Goal: Task Accomplishment & Management: Manage account settings

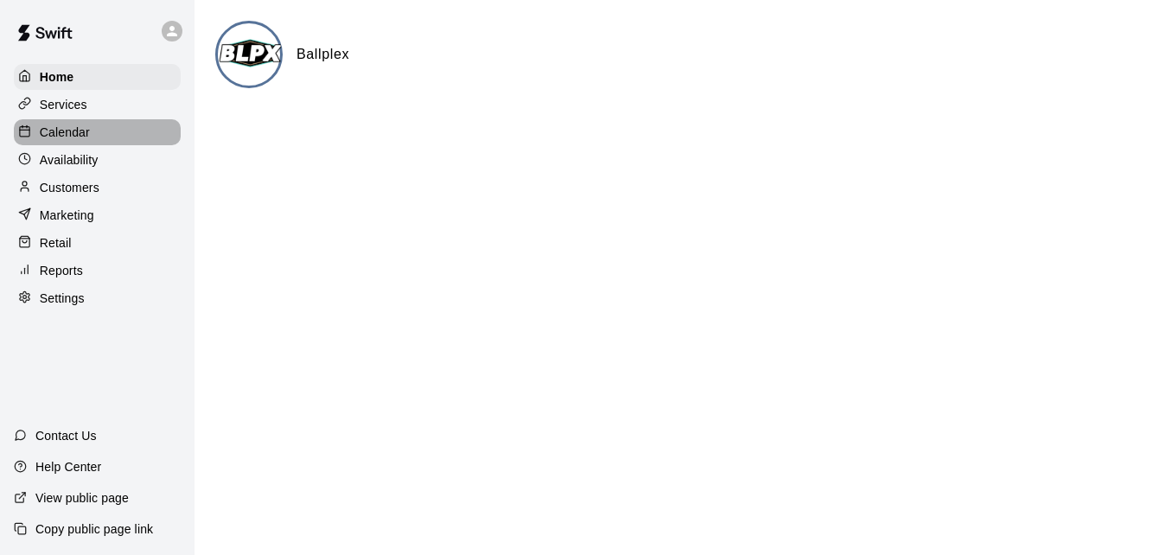
click at [80, 137] on p "Calendar" at bounding box center [65, 132] width 50 height 17
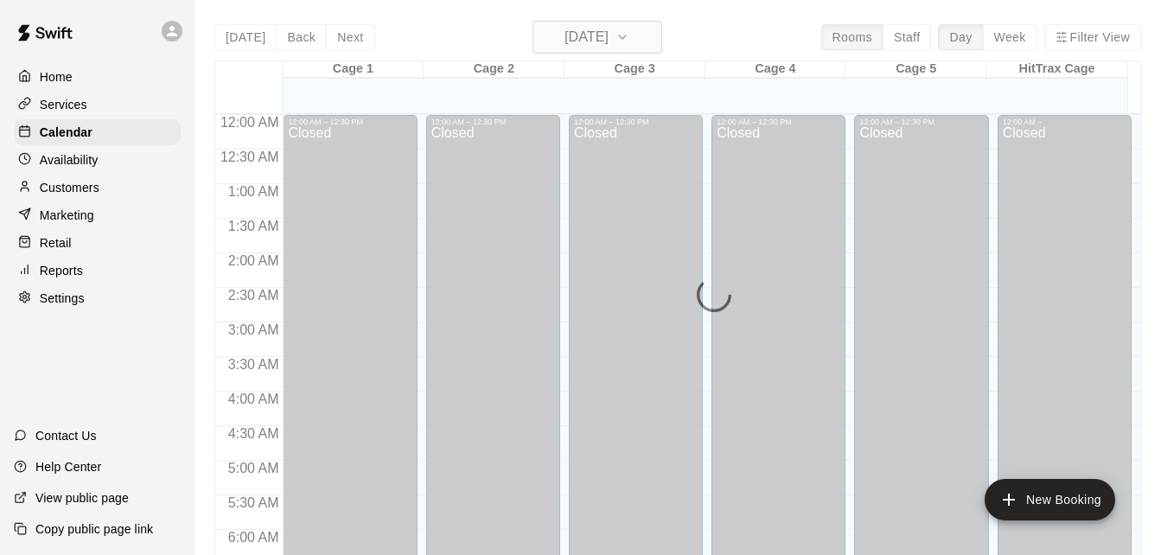
click at [629, 39] on icon "button" at bounding box center [622, 37] width 14 height 21
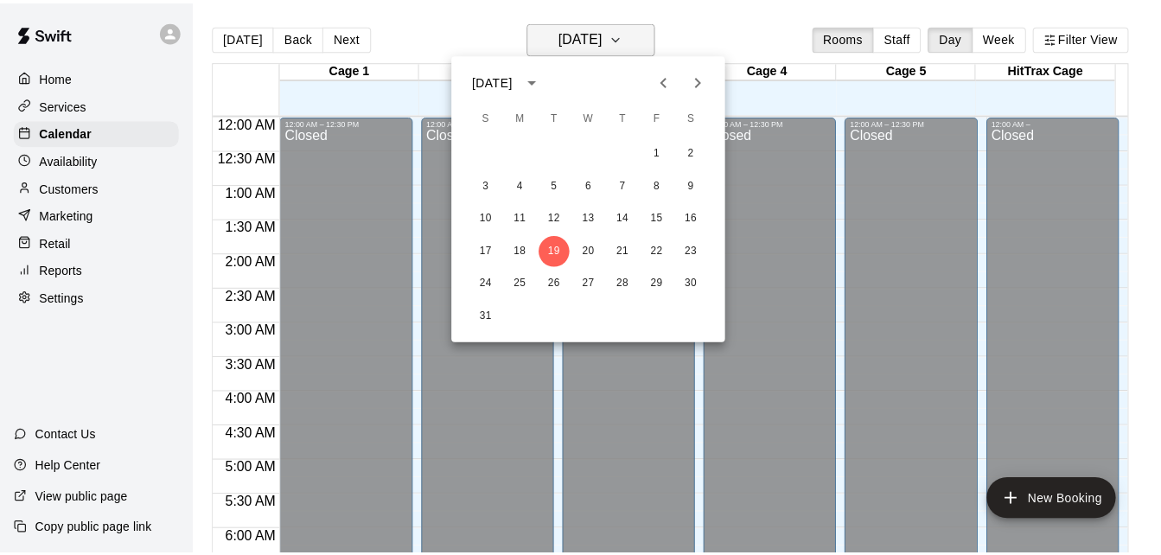
scroll to position [912, 0]
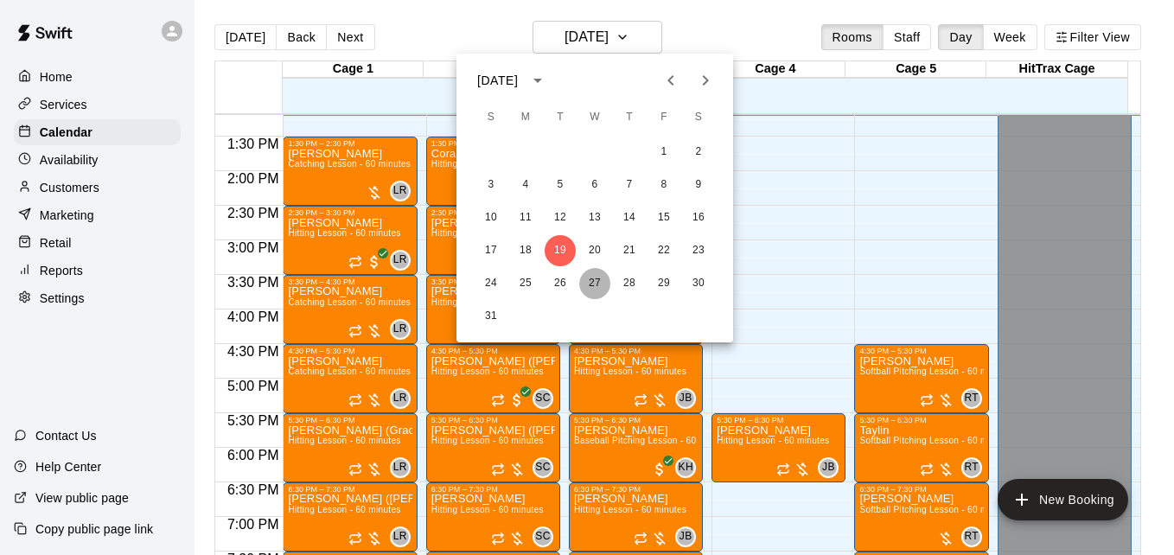
click at [601, 285] on button "27" at bounding box center [594, 283] width 31 height 31
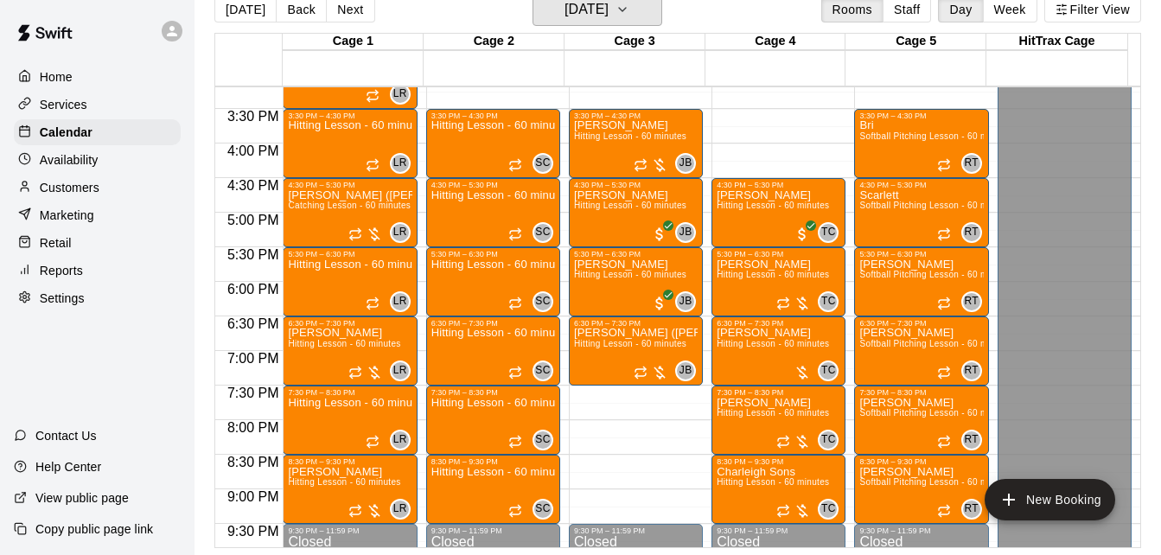
scroll to position [1085, 0]
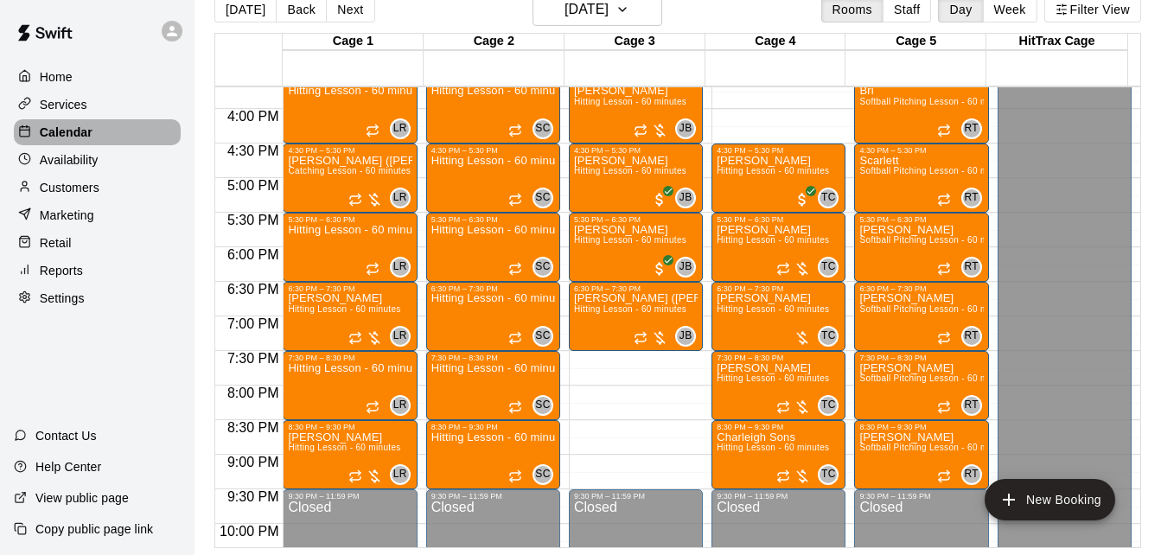
click at [116, 135] on div "Calendar" at bounding box center [97, 132] width 167 height 26
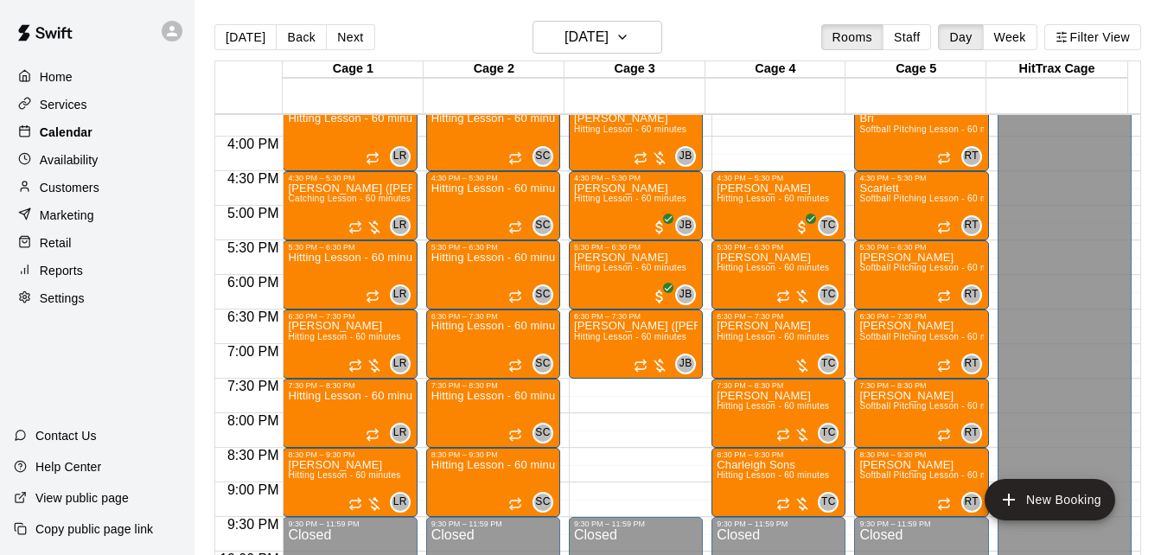
click at [116, 135] on div "Calendar" at bounding box center [97, 132] width 167 height 26
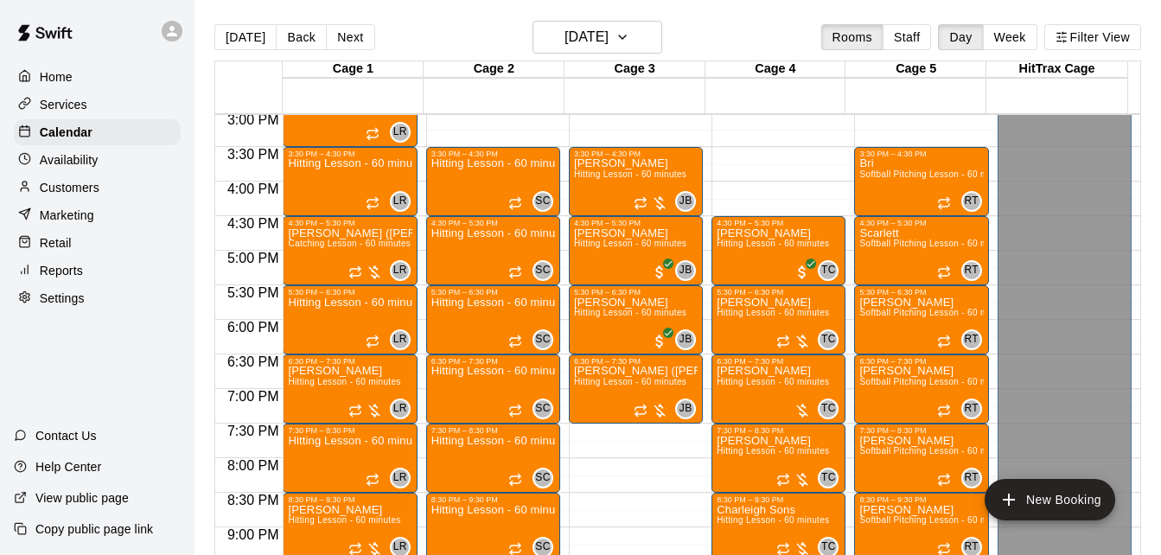
scroll to position [1016, 0]
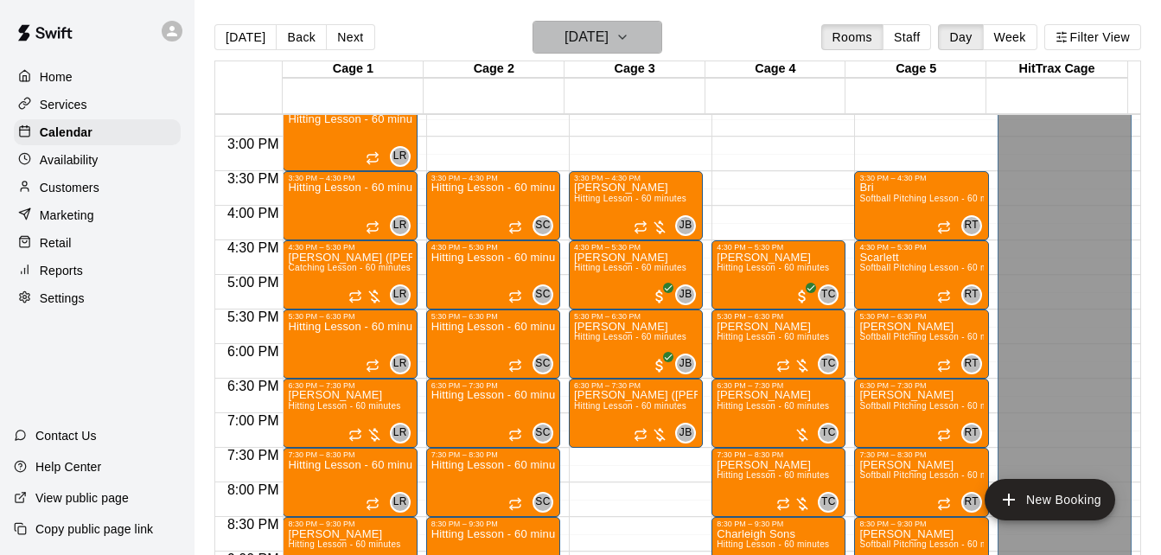
click at [646, 41] on button "Wednesday Aug 27" at bounding box center [597, 37] width 130 height 33
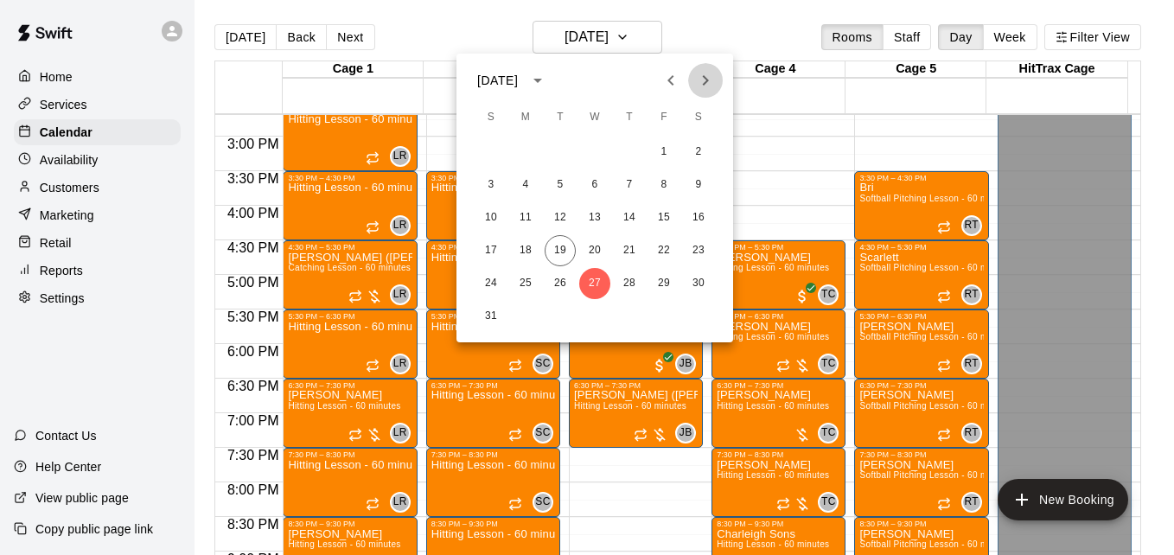
click at [710, 78] on icon "Next month" at bounding box center [705, 80] width 21 height 21
click at [597, 150] on button "3" at bounding box center [594, 152] width 31 height 31
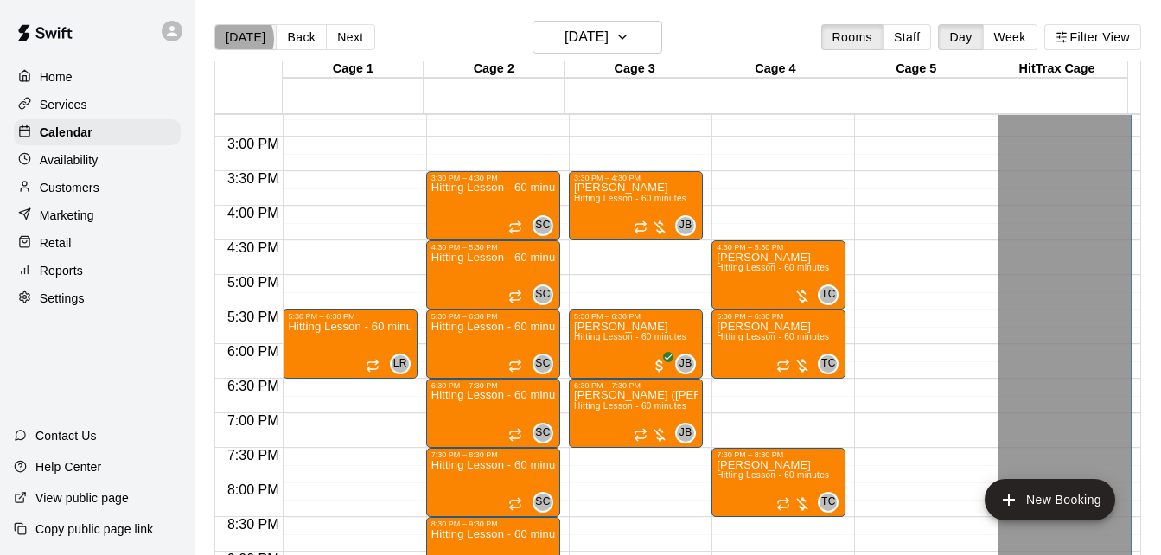
click at [235, 38] on button "[DATE]" at bounding box center [245, 37] width 62 height 26
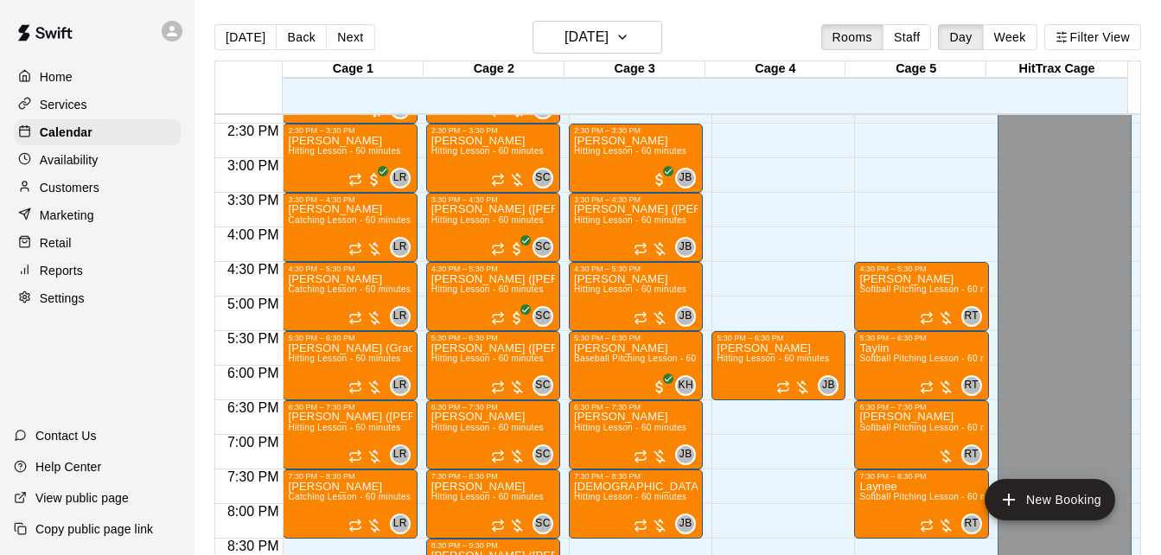
scroll to position [959, 0]
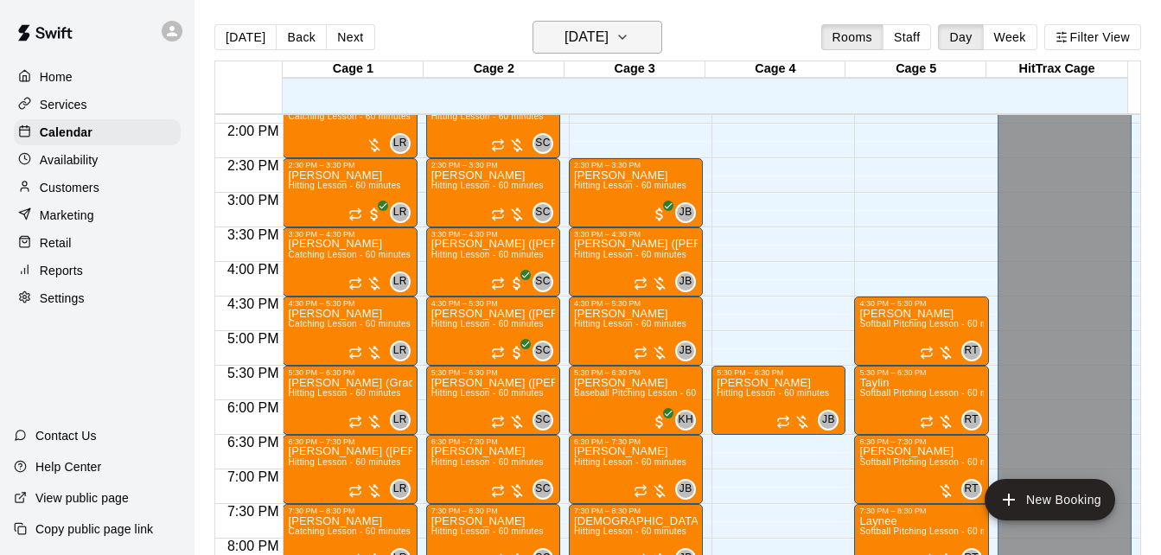
click at [609, 42] on h6 "[DATE]" at bounding box center [586, 37] width 44 height 24
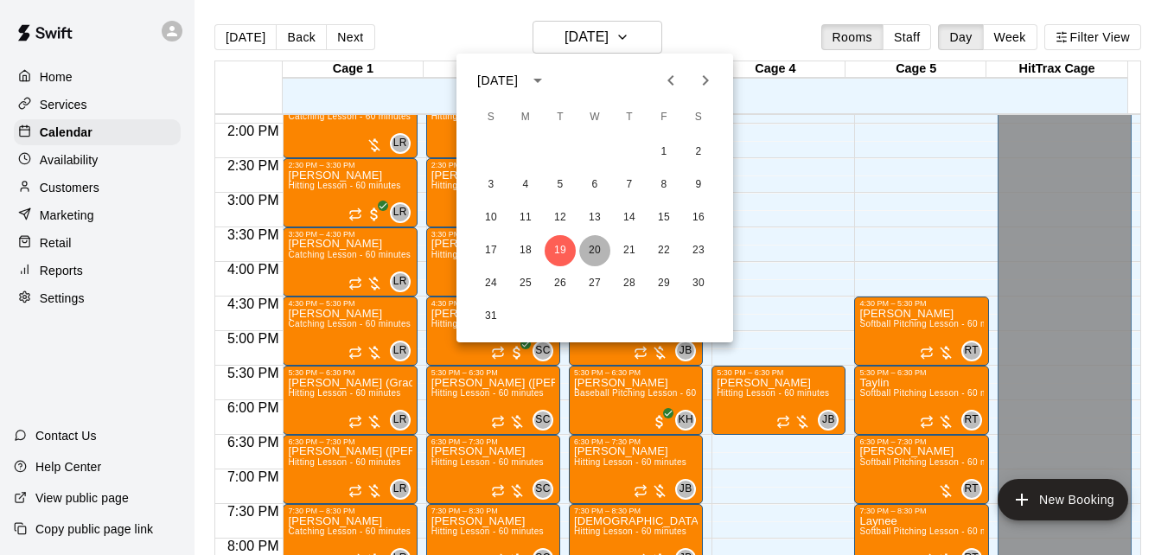
click at [596, 254] on button "20" at bounding box center [594, 250] width 31 height 31
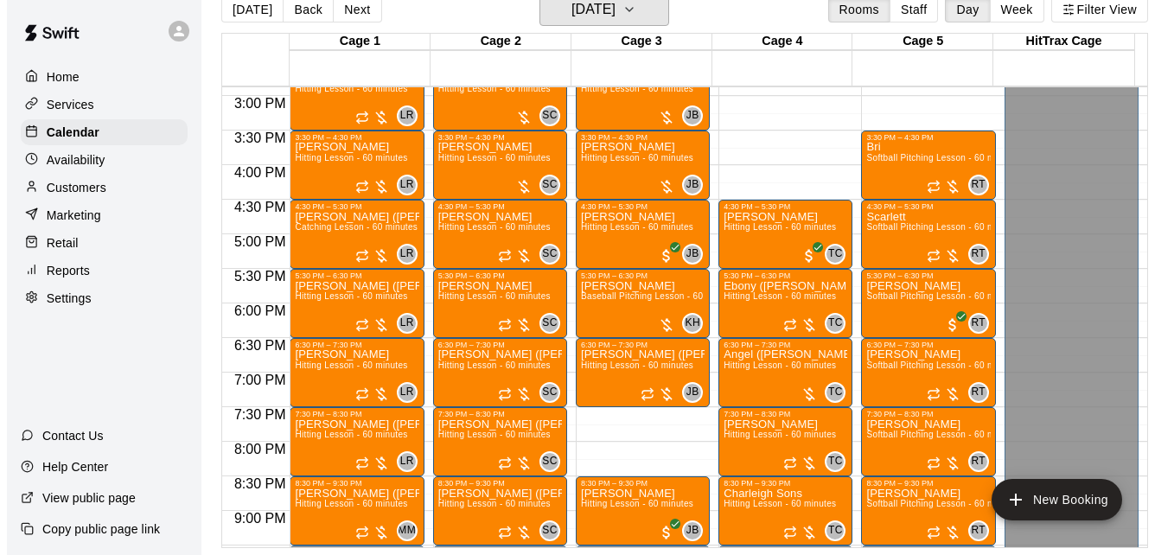
scroll to position [1063, 0]
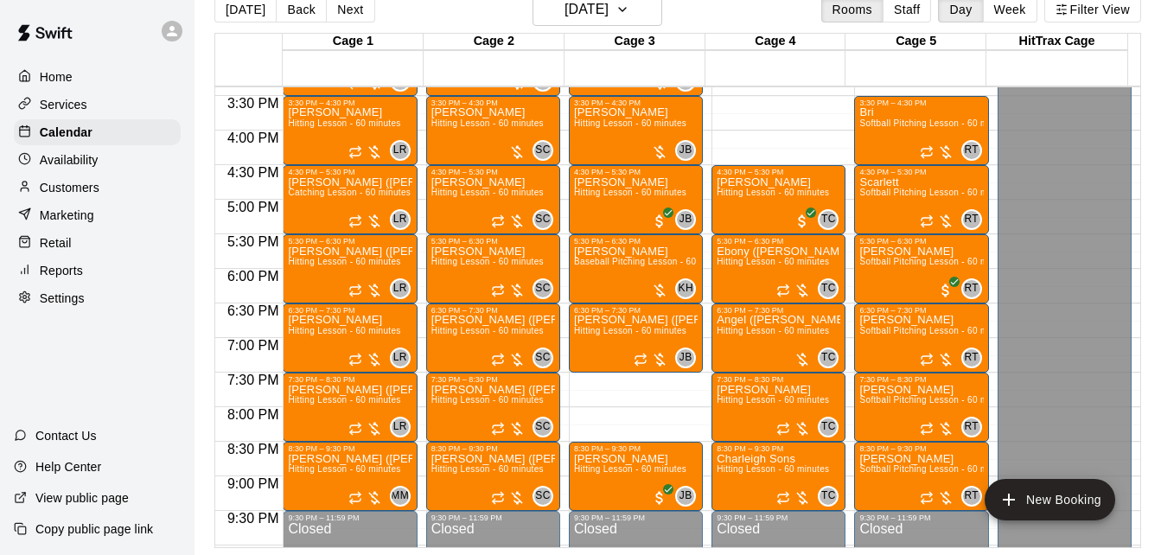
click at [582, 27] on div "Today Back Next Wednesday Aug 20 Rooms Staff Day Week Filter View" at bounding box center [677, 13] width 927 height 40
click at [605, 15] on h6 "[DATE]" at bounding box center [586, 9] width 44 height 24
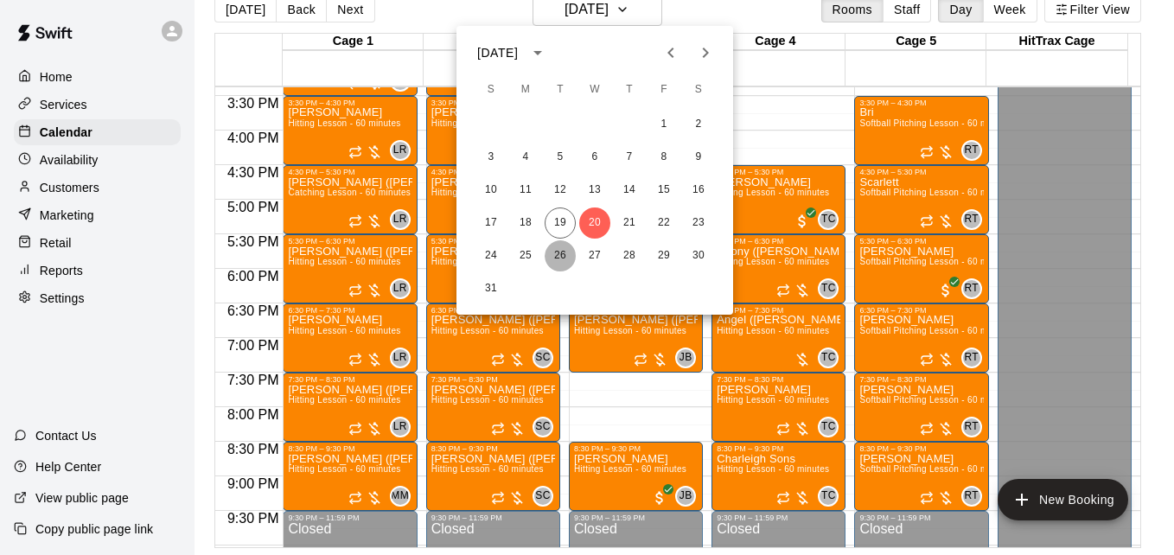
click at [560, 257] on button "26" at bounding box center [560, 255] width 31 height 31
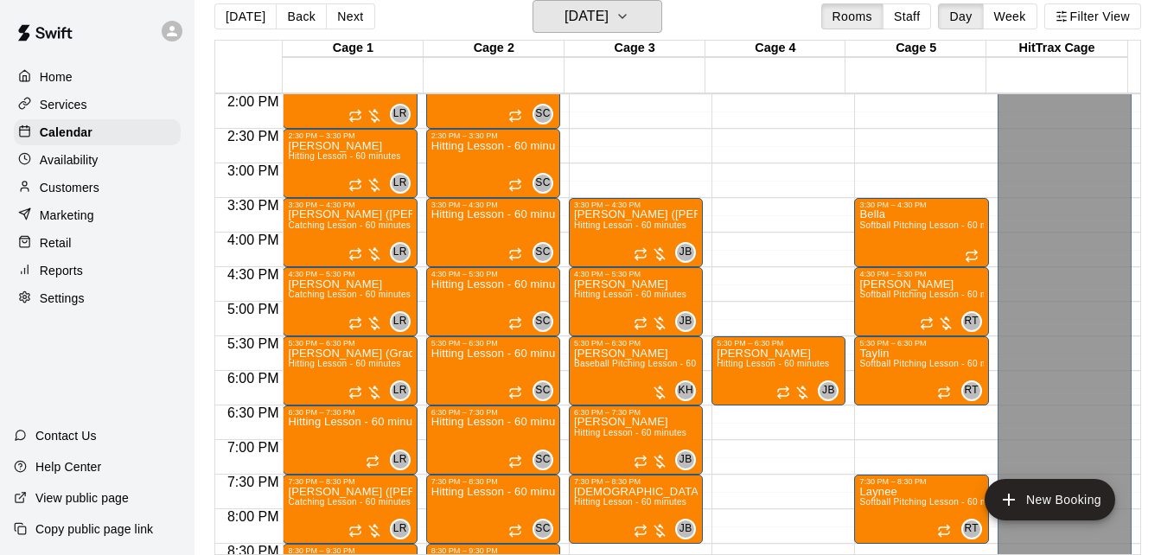
scroll to position [959, 0]
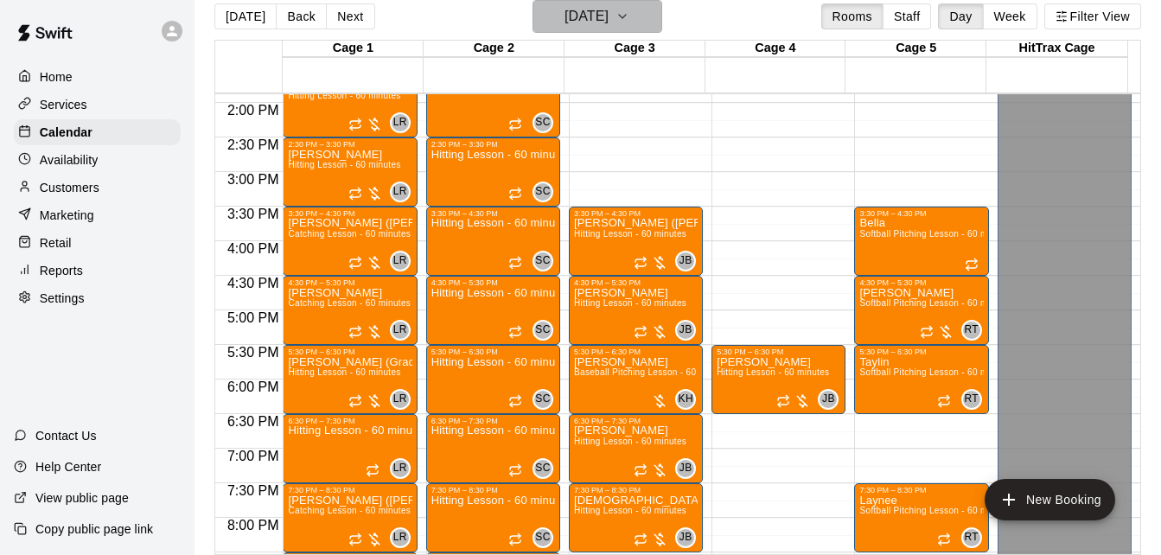
click at [592, 12] on h6 "Tuesday Aug 26" at bounding box center [586, 16] width 44 height 24
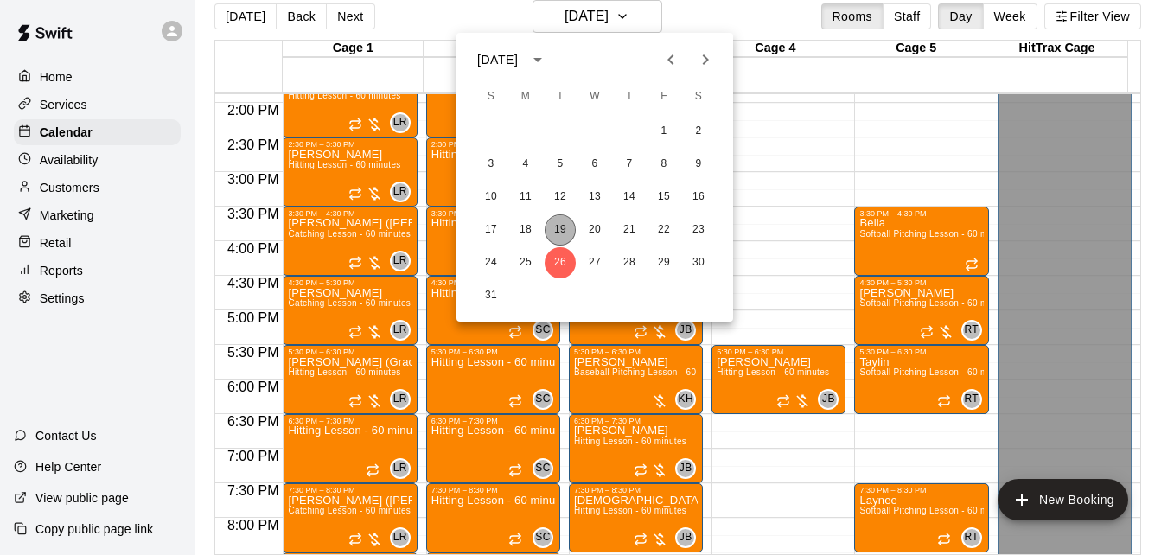
click at [558, 226] on button "19" at bounding box center [560, 229] width 31 height 31
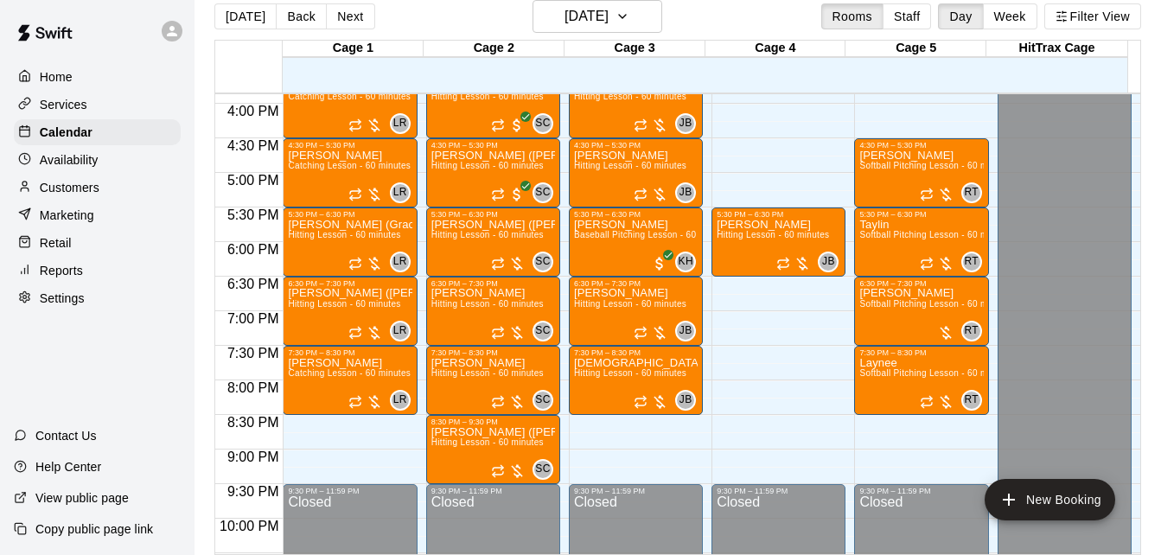
scroll to position [1098, 0]
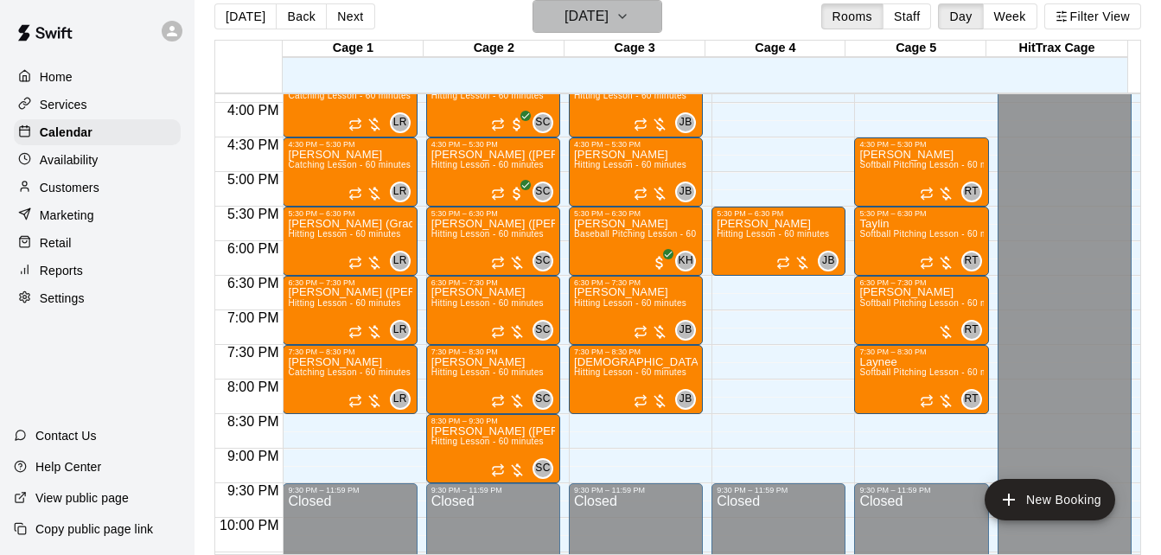
click at [640, 22] on button "[DATE]" at bounding box center [597, 16] width 130 height 33
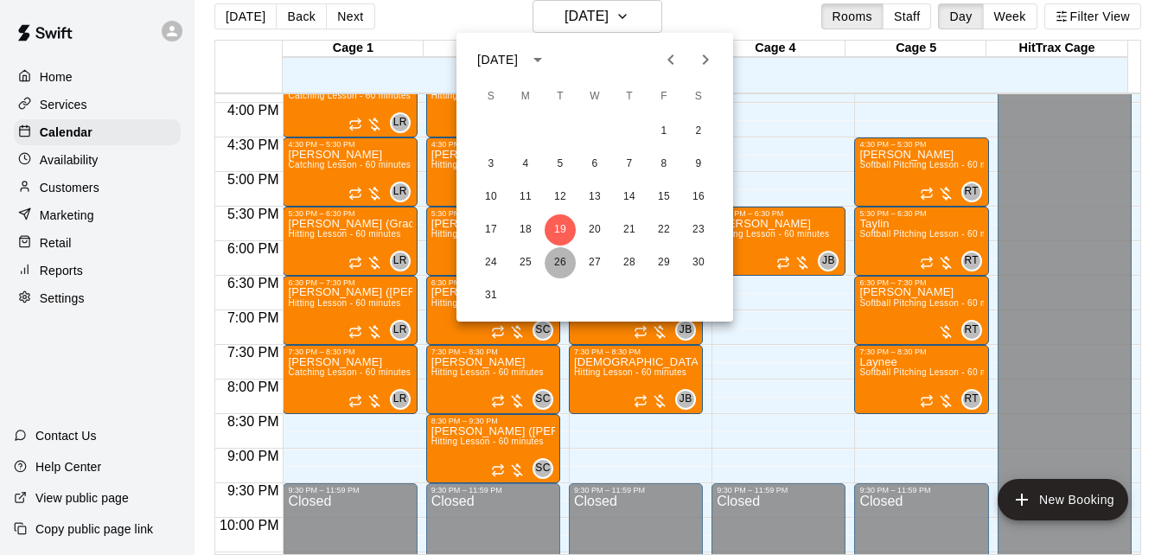
click at [564, 264] on button "26" at bounding box center [560, 262] width 31 height 31
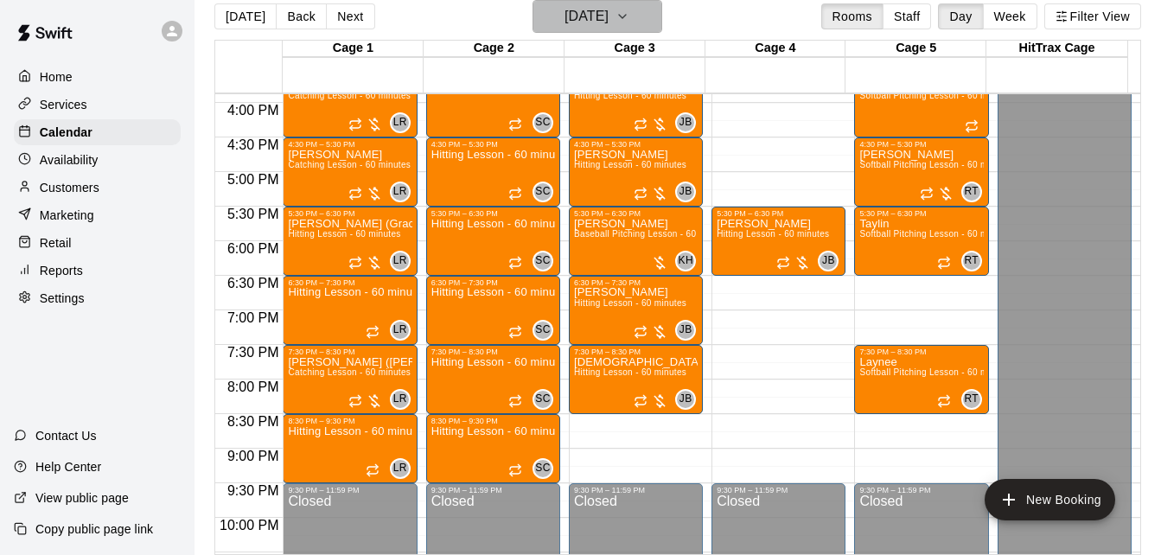
click at [626, 17] on icon "button" at bounding box center [622, 16] width 7 height 3
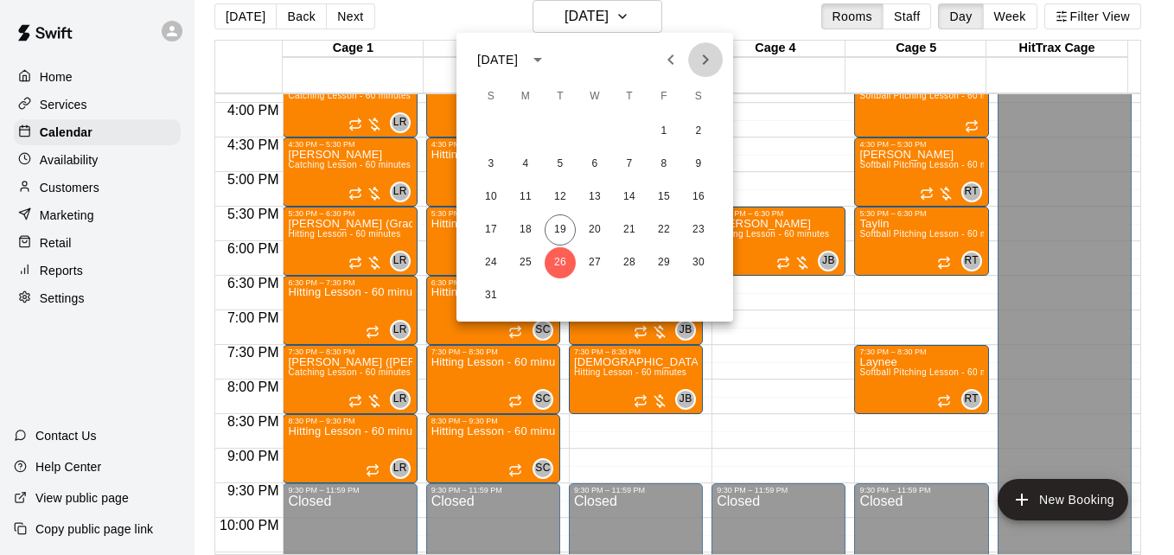
click at [700, 67] on icon "Next month" at bounding box center [705, 59] width 21 height 21
click at [564, 128] on button "2" at bounding box center [560, 131] width 31 height 31
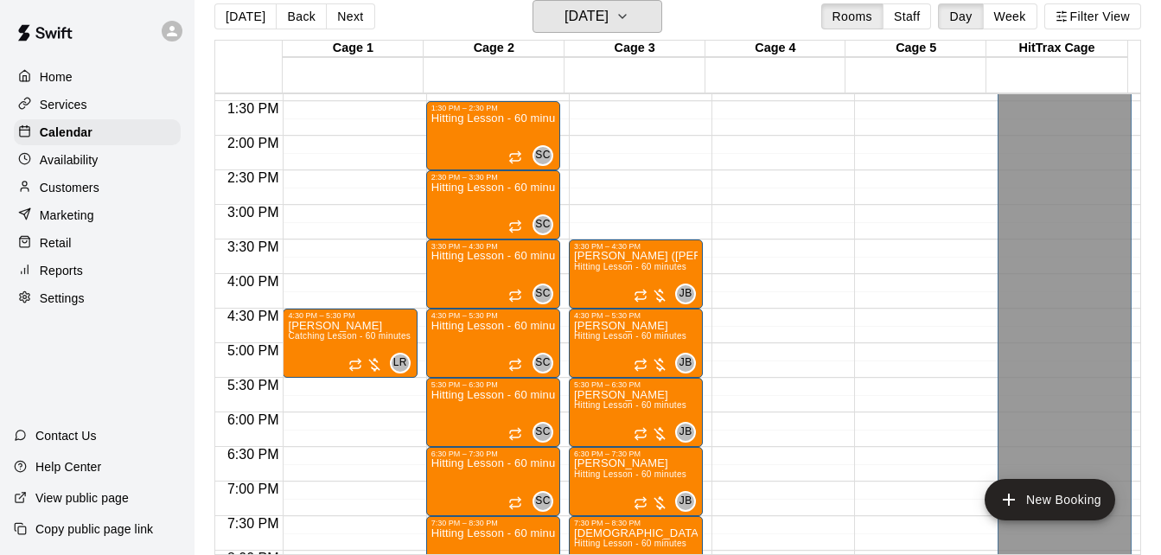
scroll to position [890, 0]
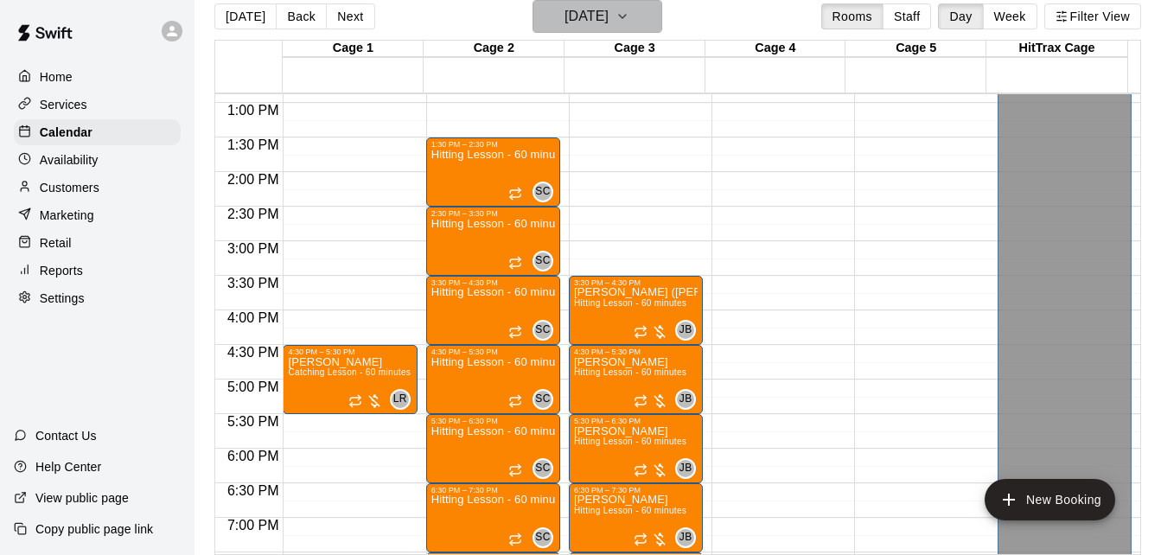
click at [609, 5] on h6 "Tuesday Sep 02" at bounding box center [586, 16] width 44 height 24
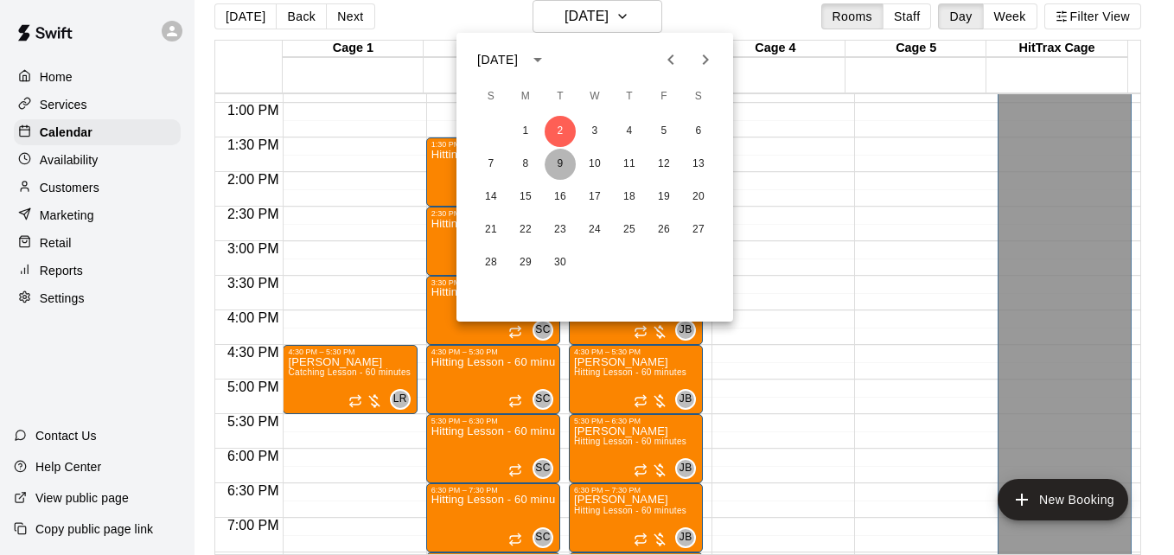
click at [559, 161] on button "9" at bounding box center [560, 164] width 31 height 31
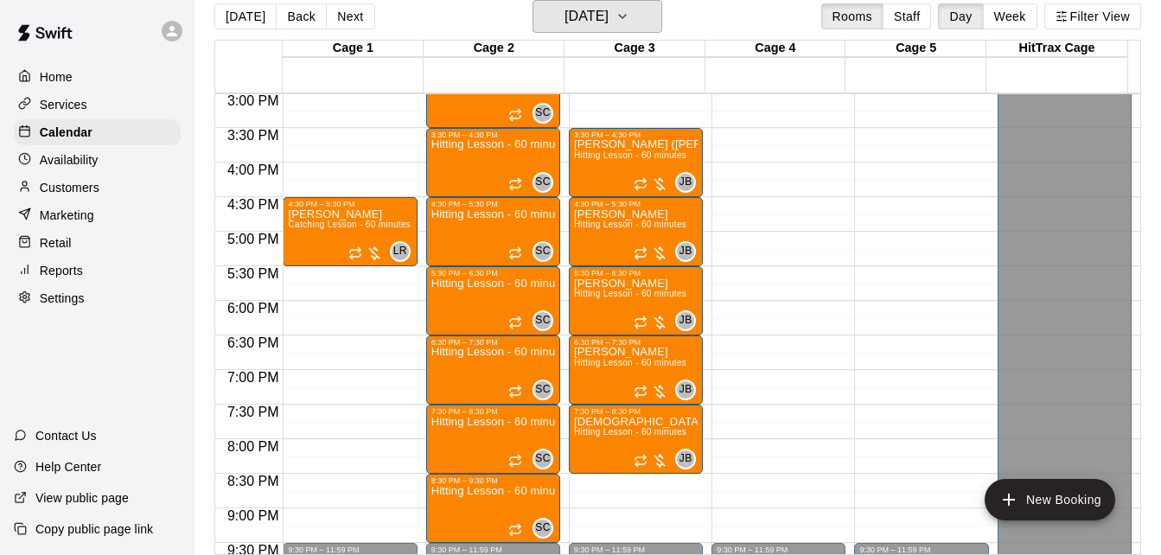
scroll to position [1063, 0]
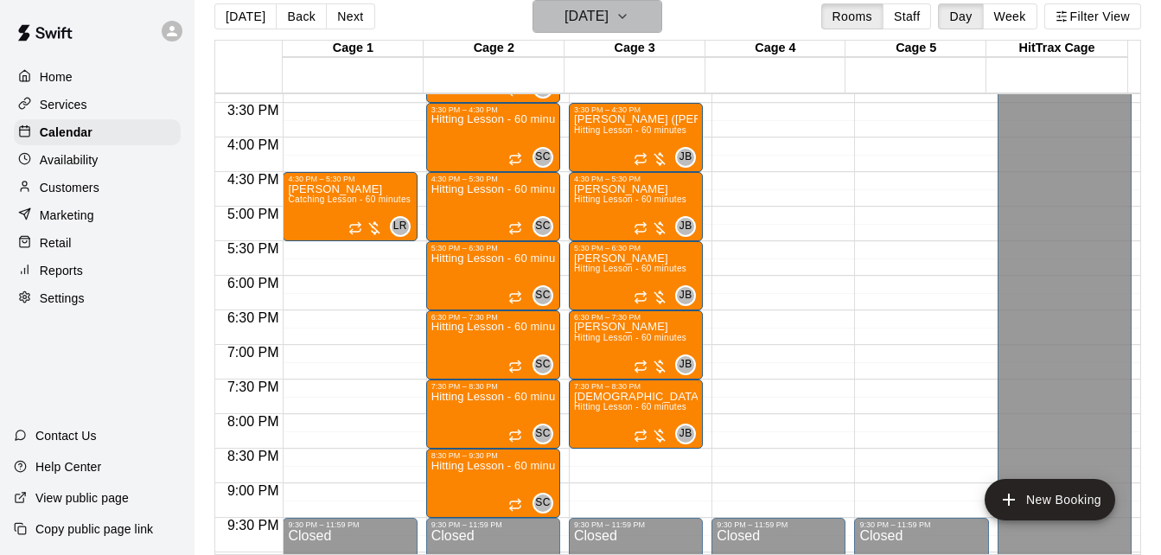
click at [609, 15] on h6 "Tuesday Sep 09" at bounding box center [586, 16] width 44 height 24
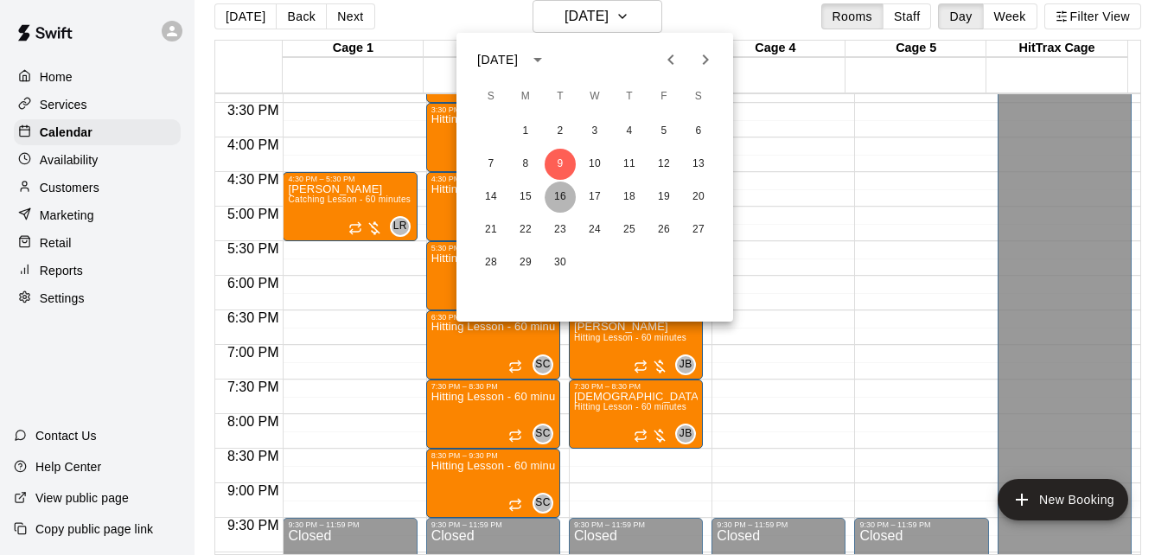
click at [563, 194] on button "16" at bounding box center [560, 197] width 31 height 31
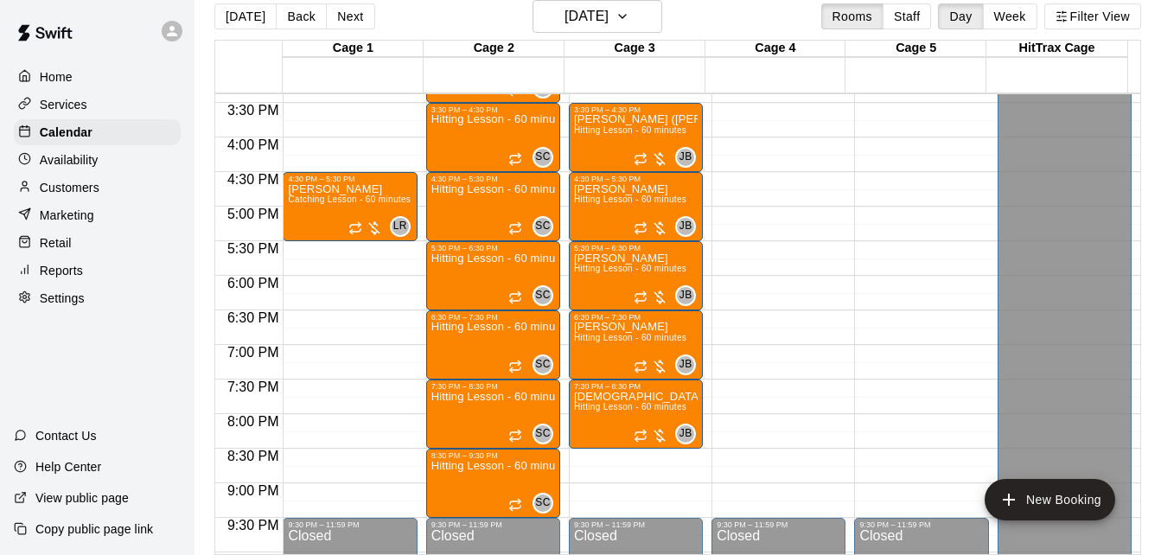
click at [563, 194] on div at bounding box center [498, 197] width 142 height 17
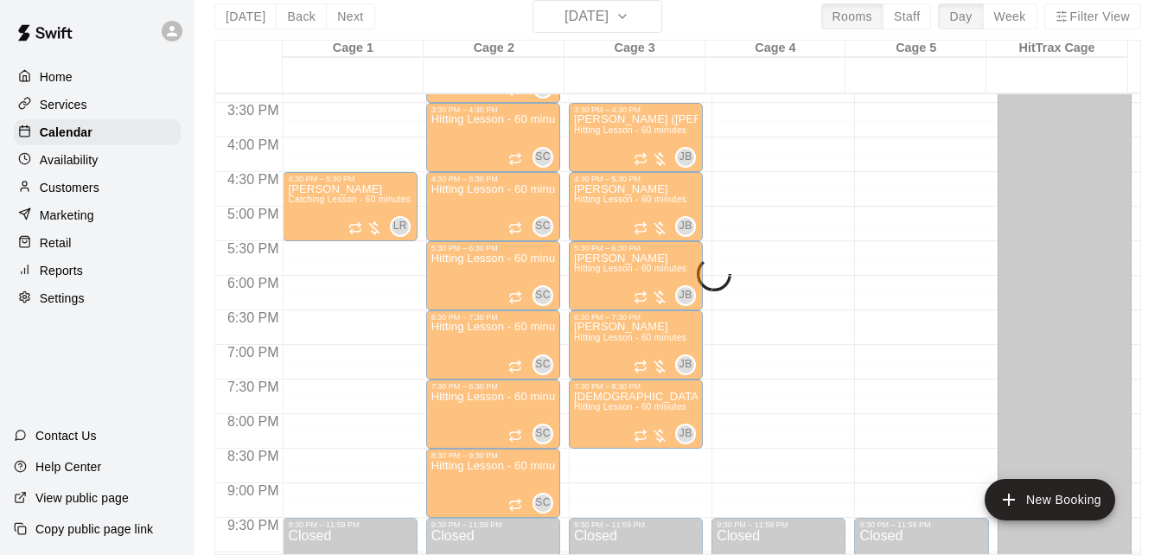
scroll to position [1040, 0]
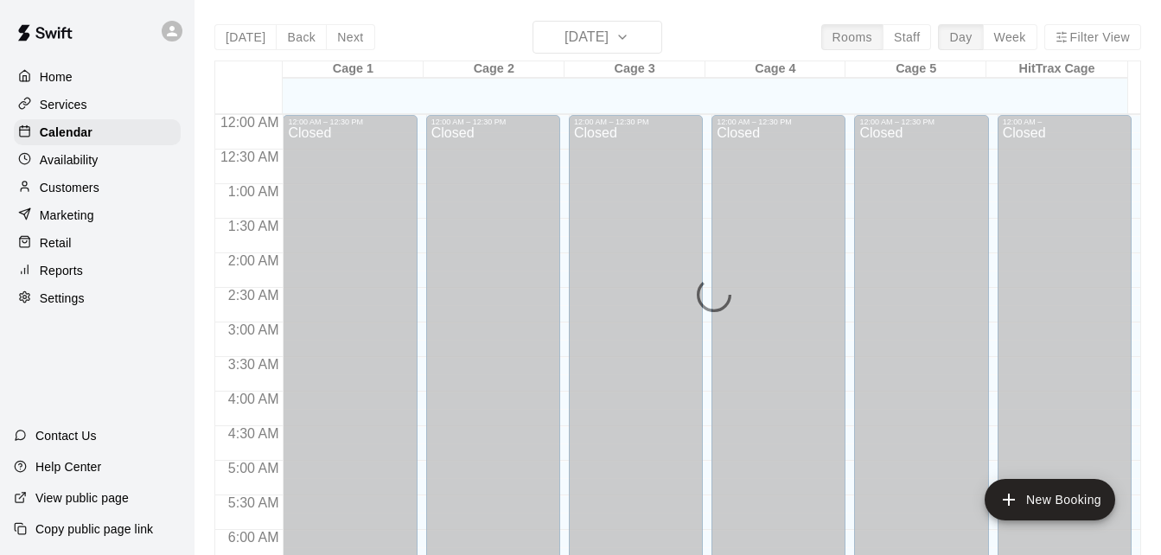
scroll to position [980, 0]
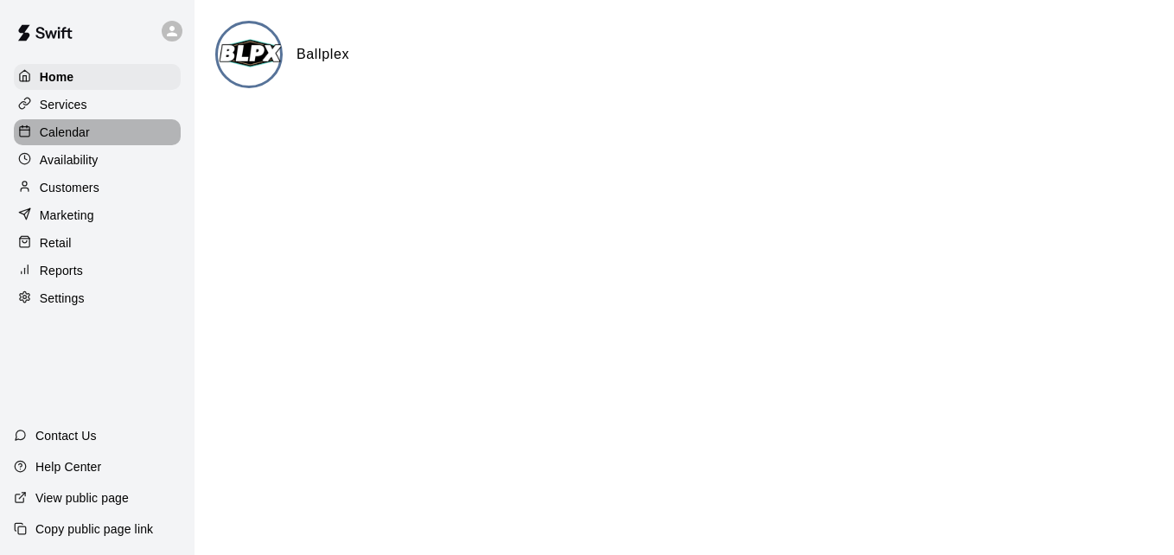
click at [123, 135] on div "Calendar" at bounding box center [97, 132] width 167 height 26
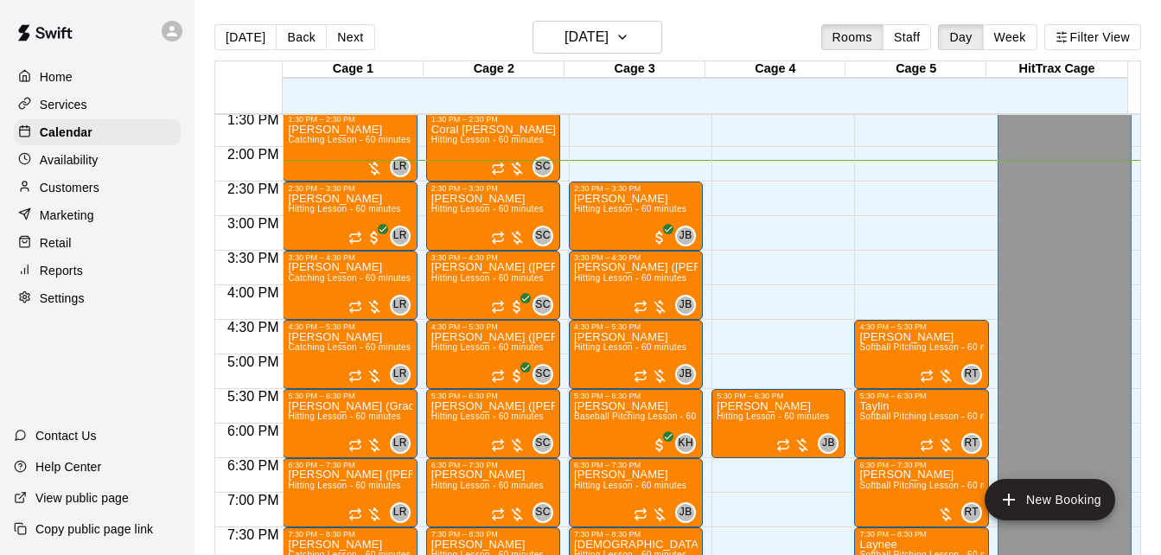
scroll to position [912, 0]
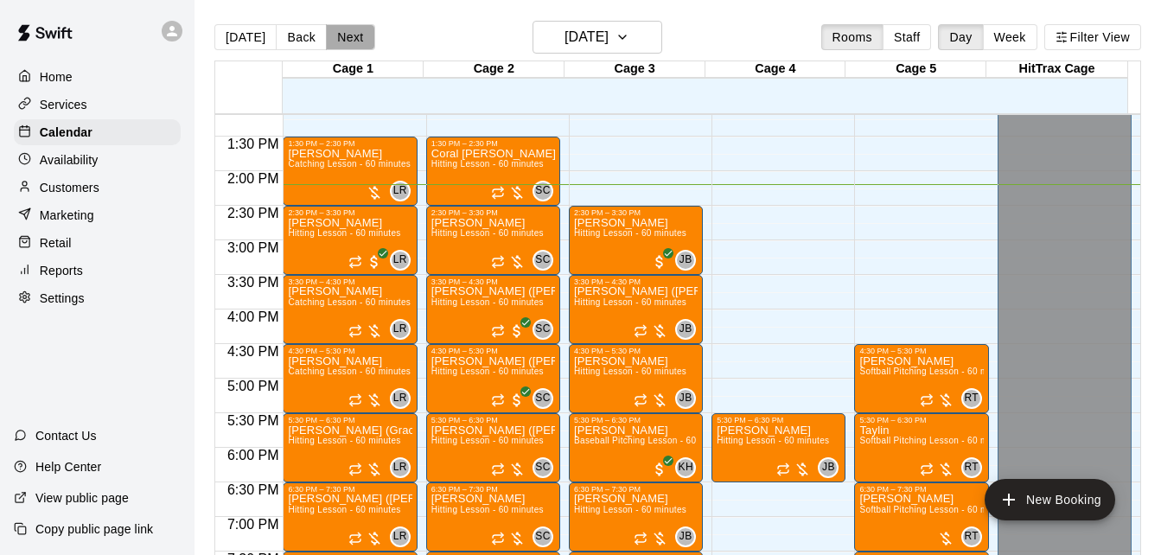
click at [348, 39] on button "Next" at bounding box center [350, 37] width 48 height 26
click at [348, 39] on div "[DATE] Back [DATE][DATE] Rooms Staff Day Week Filter View Cage 1 19 Tue Cage 2 …" at bounding box center [677, 298] width 927 height 555
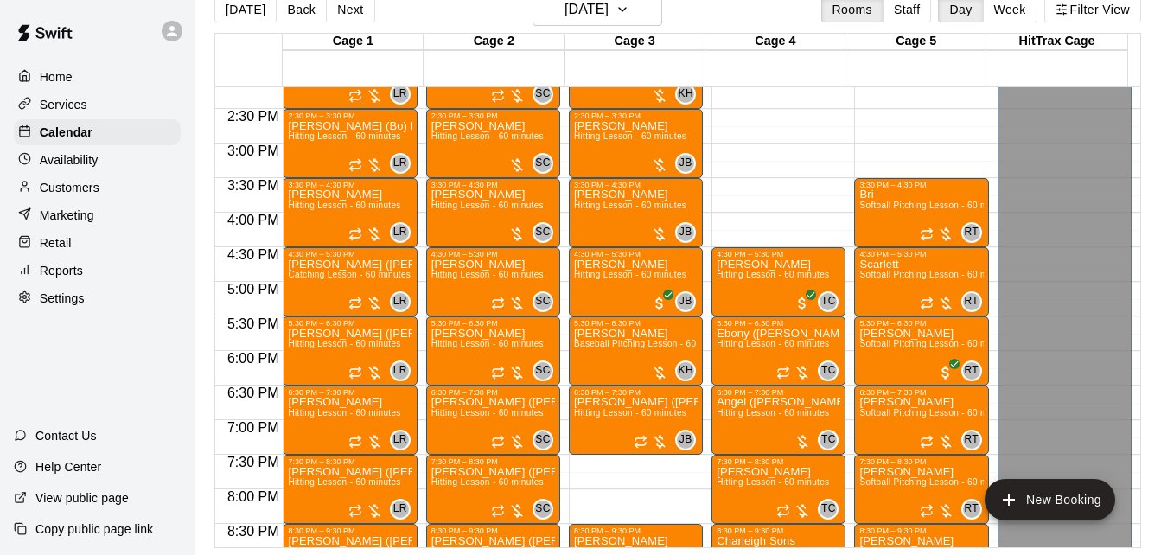
scroll to position [581, 0]
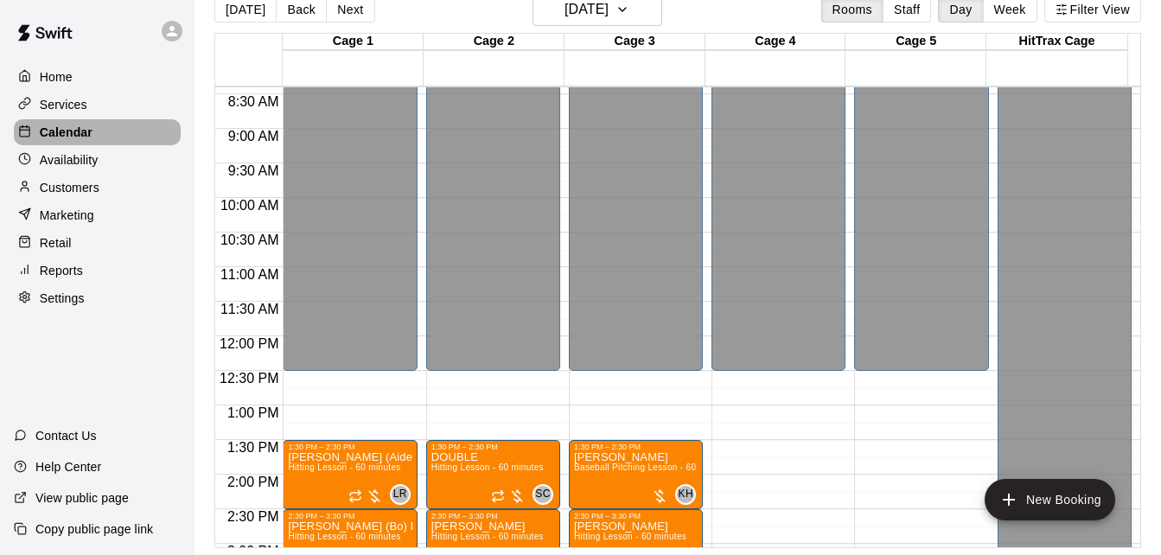
click at [113, 138] on div "Calendar" at bounding box center [97, 132] width 167 height 26
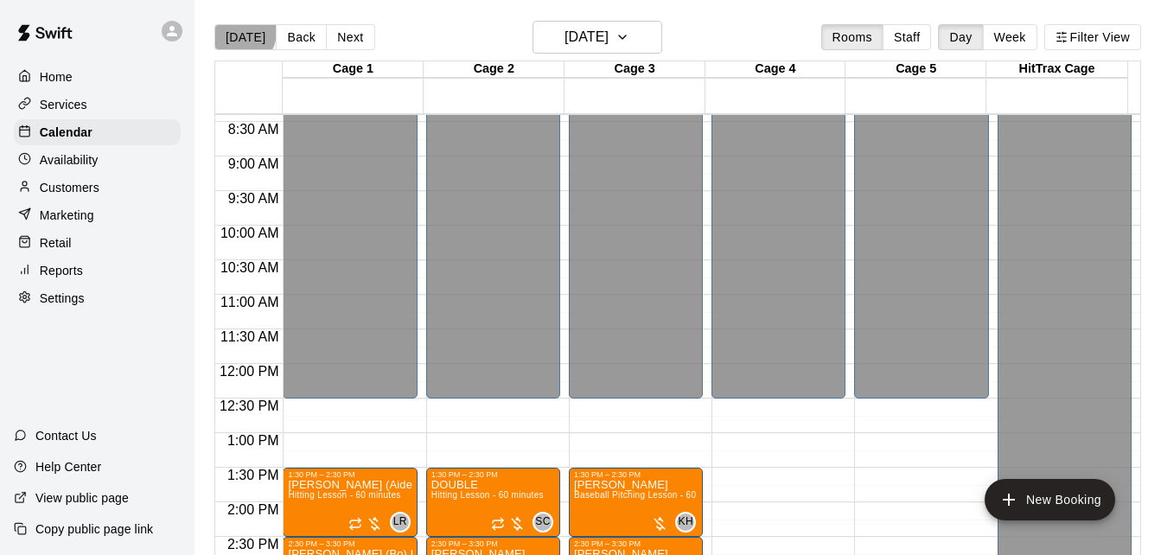
click at [239, 31] on button "[DATE]" at bounding box center [245, 37] width 62 height 26
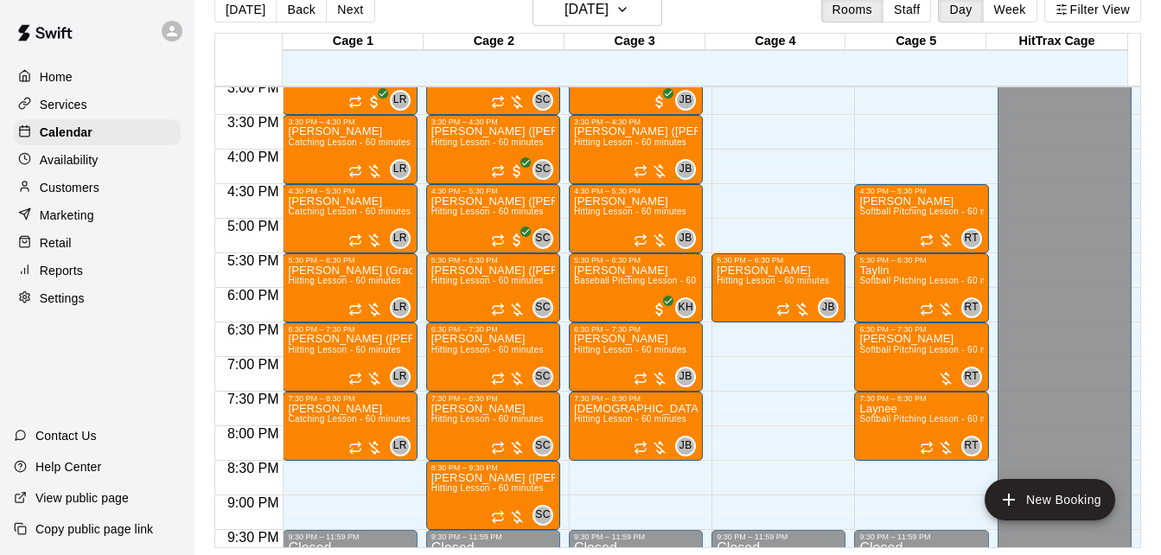
scroll to position [1061, 0]
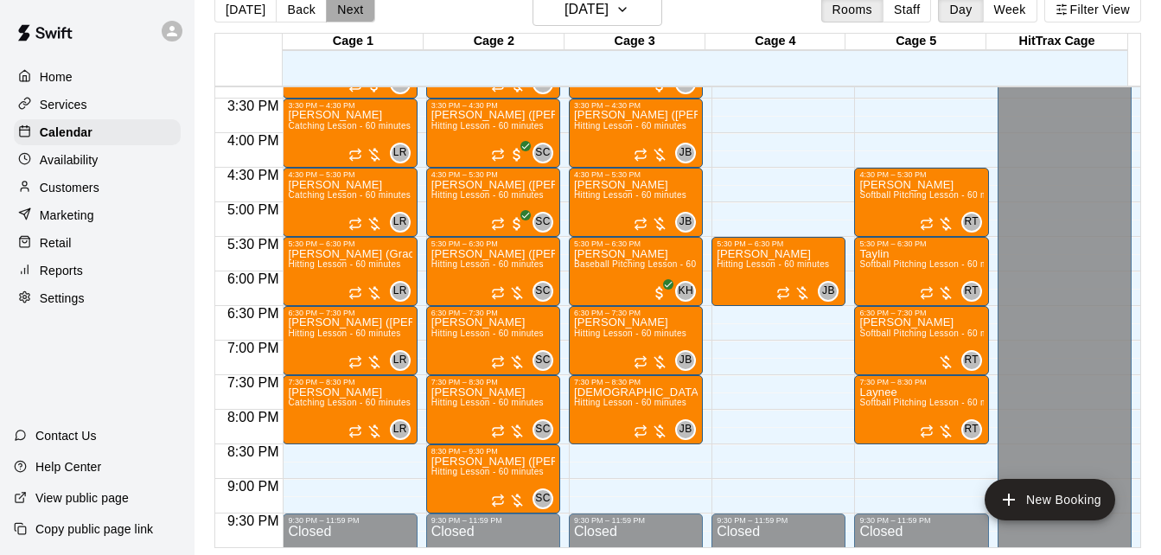
click at [355, 6] on button "Next" at bounding box center [350, 10] width 48 height 26
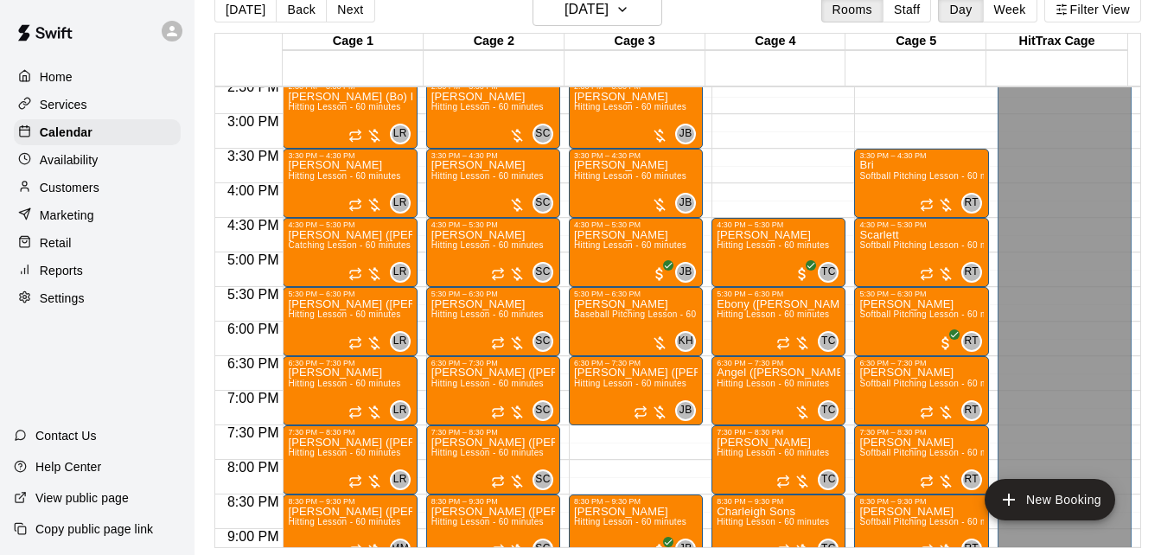
scroll to position [1026, 0]
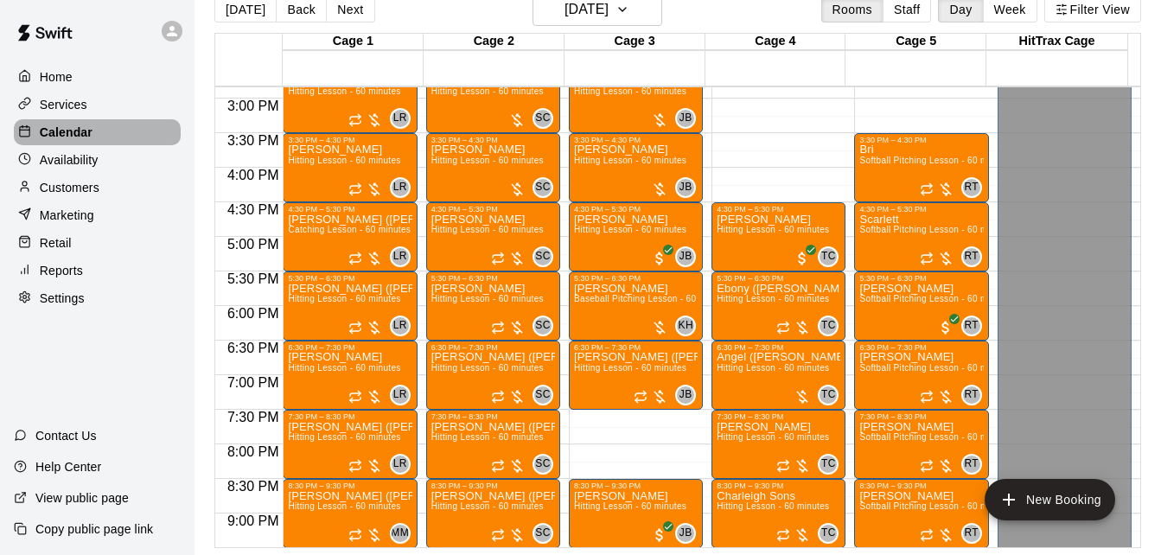
click at [112, 132] on div "Calendar" at bounding box center [97, 132] width 167 height 26
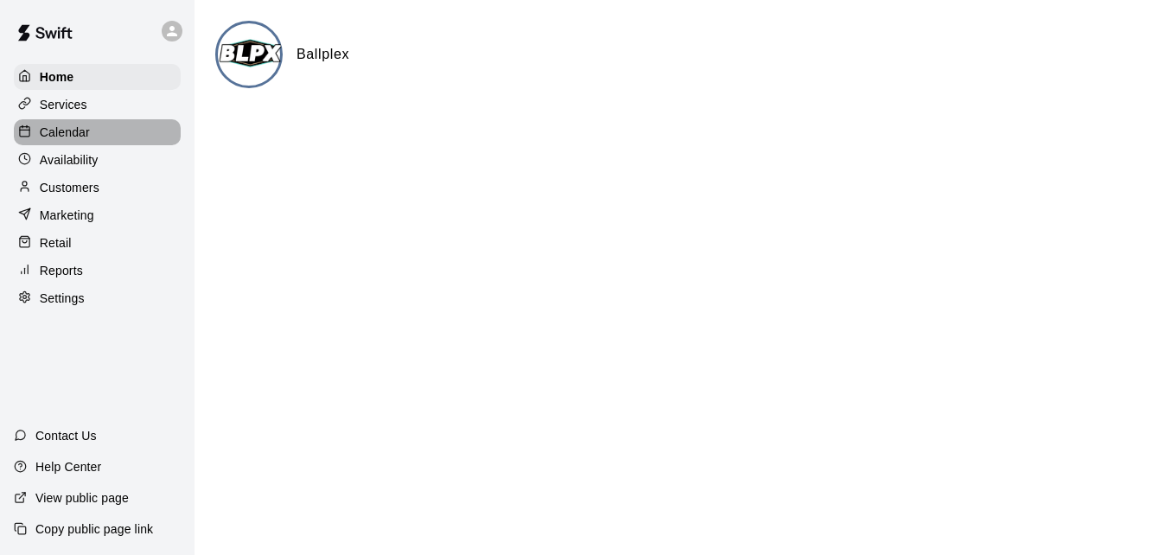
click at [87, 137] on p "Calendar" at bounding box center [65, 132] width 50 height 17
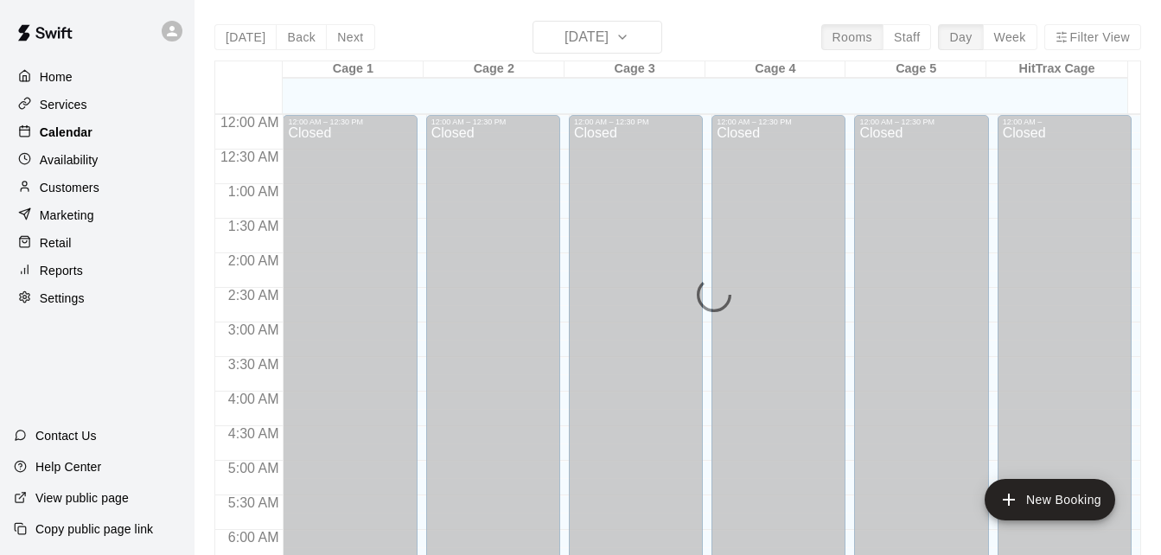
scroll to position [1012, 0]
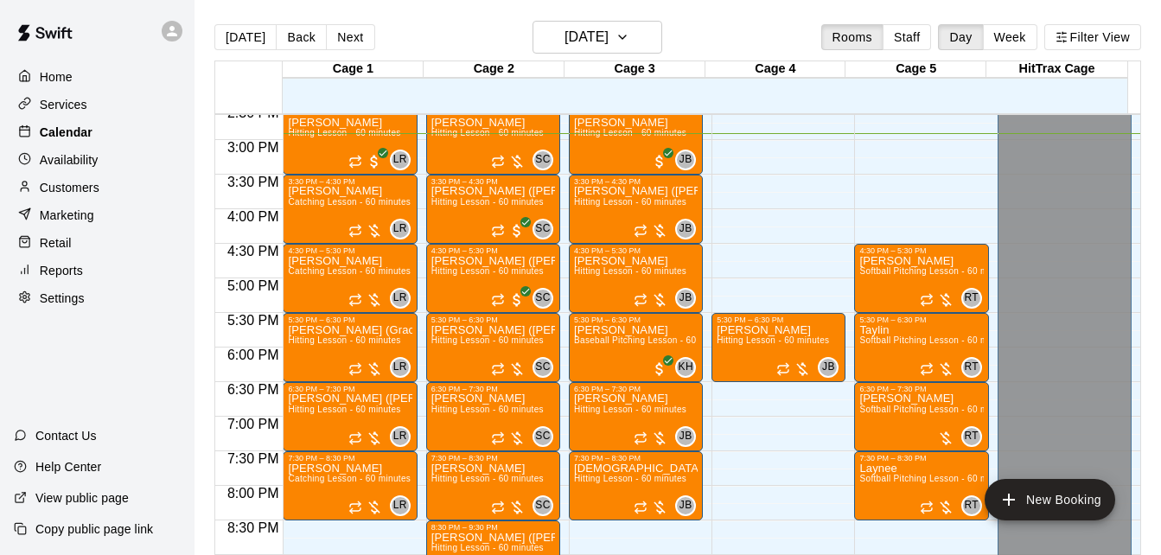
click at [87, 137] on p "Calendar" at bounding box center [66, 132] width 53 height 17
click at [96, 132] on div "Calendar" at bounding box center [97, 132] width 167 height 26
click at [113, 274] on div "Reports" at bounding box center [97, 271] width 167 height 26
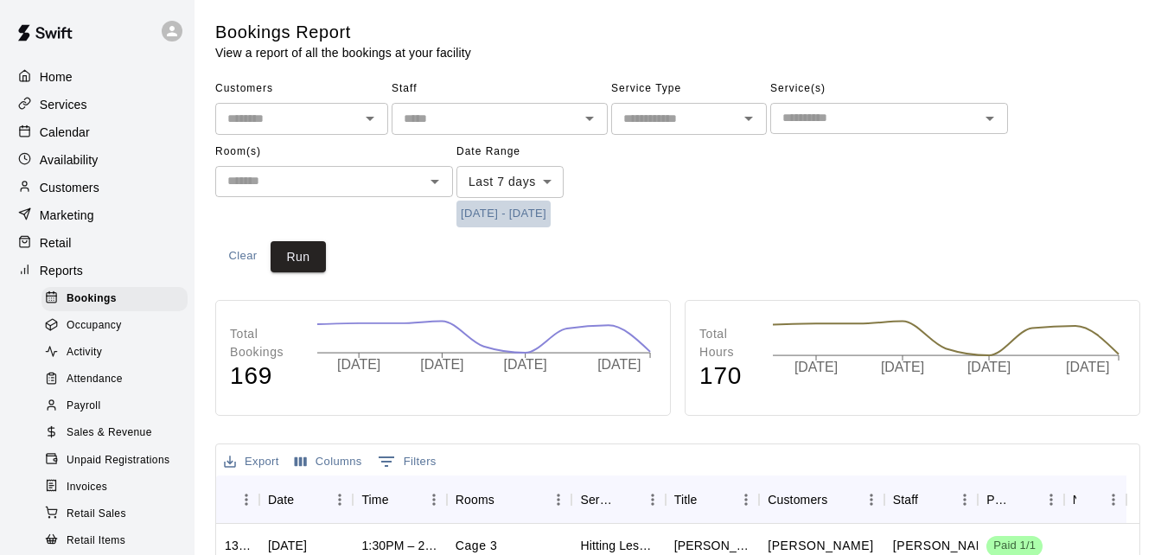
click at [527, 212] on button "8/12/2025 - 8/19/2025" at bounding box center [503, 214] width 94 height 27
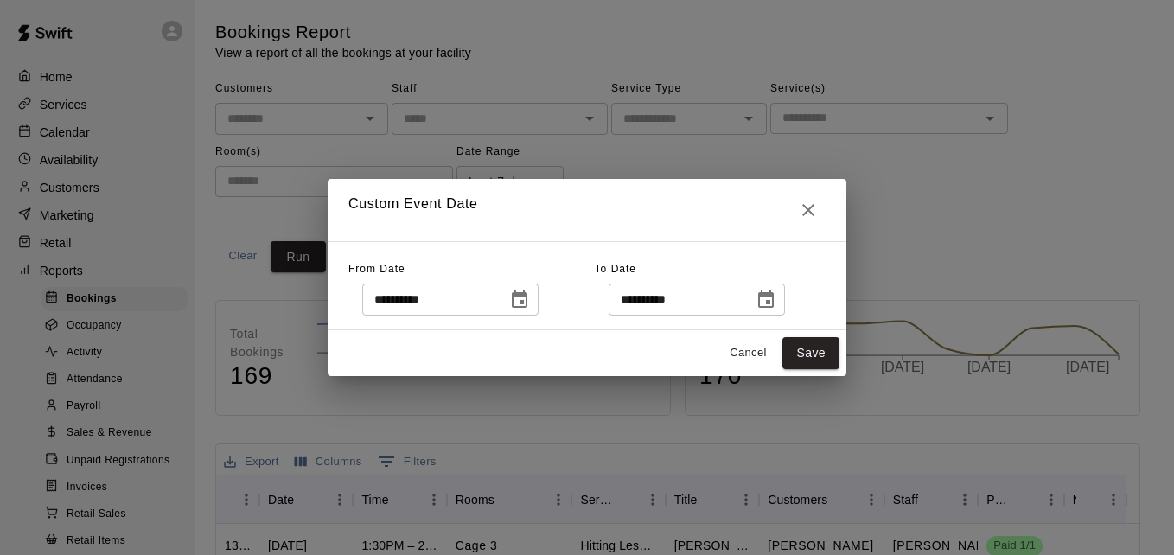
click at [826, 211] on h2 "Custom Event Date" at bounding box center [587, 210] width 519 height 62
click at [813, 211] on icon "Close" at bounding box center [808, 210] width 21 height 21
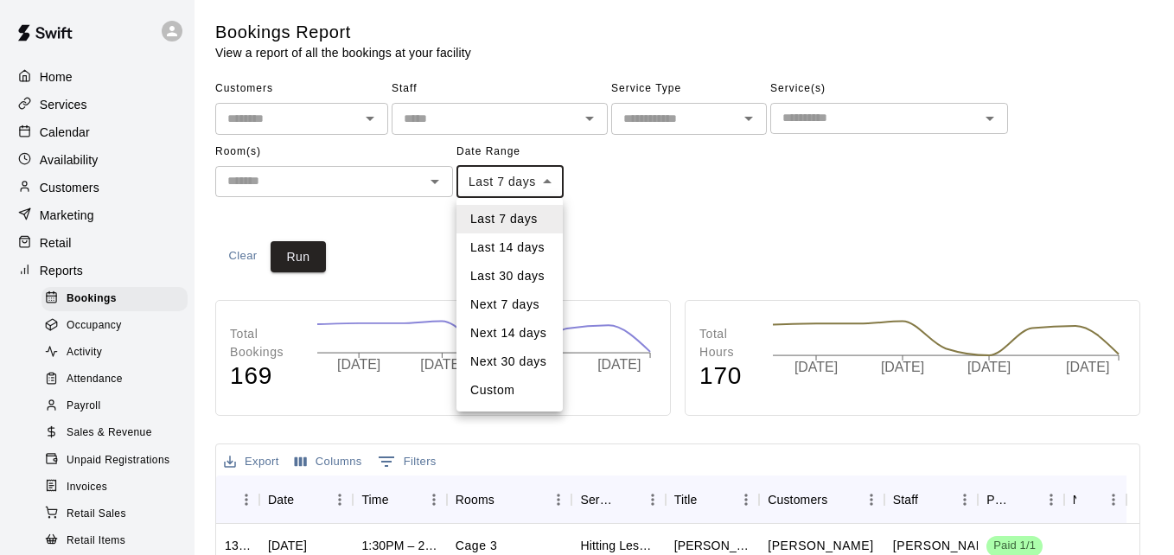
click at [538, 181] on body "Home Services Calendar Availability Customers Marketing Retail Reports Bookings…" at bounding box center [587, 527] width 1174 height 1055
click at [520, 284] on li "Last 30 days" at bounding box center [509, 276] width 106 height 29
type input "*****"
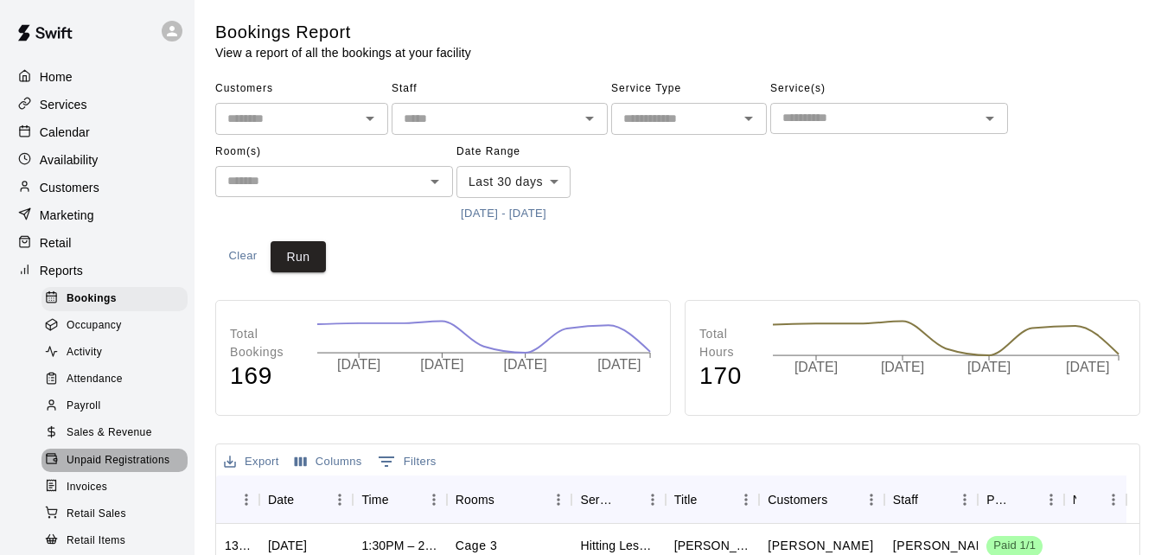
click at [151, 469] on span "Unpaid Registrations" at bounding box center [118, 460] width 103 height 17
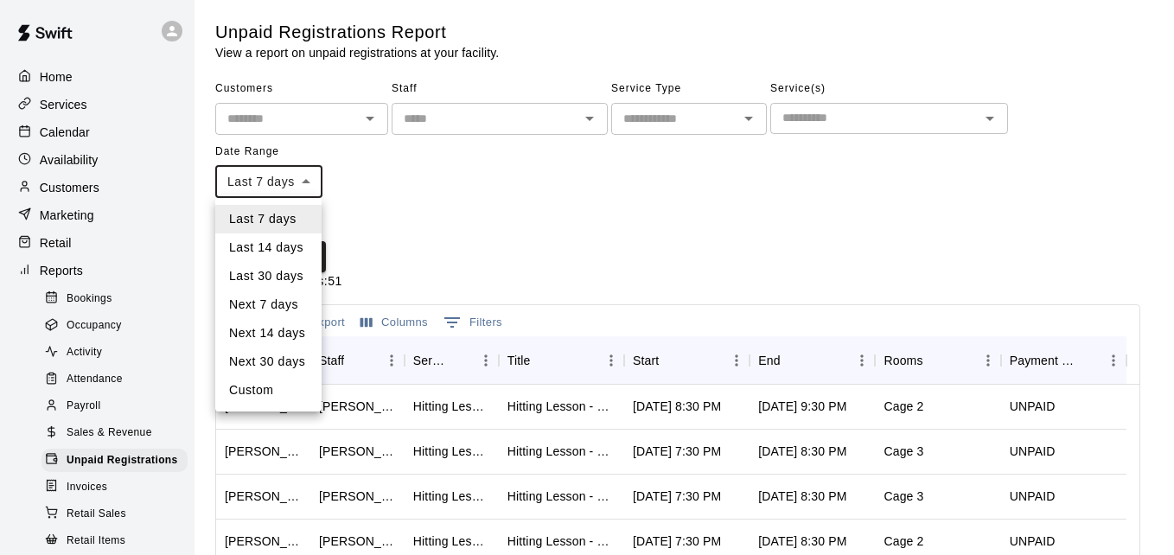
click at [288, 175] on body "Home Services Calendar Availability Customers Marketing Retail Reports Bookings…" at bounding box center [587, 458] width 1174 height 916
click at [288, 175] on div at bounding box center [587, 277] width 1174 height 555
click at [291, 184] on body "Home Services Calendar Availability Customers Marketing Retail Reports Bookings…" at bounding box center [587, 458] width 1174 height 916
click at [271, 290] on li "Last 30 days" at bounding box center [268, 276] width 106 height 29
type input "*****"
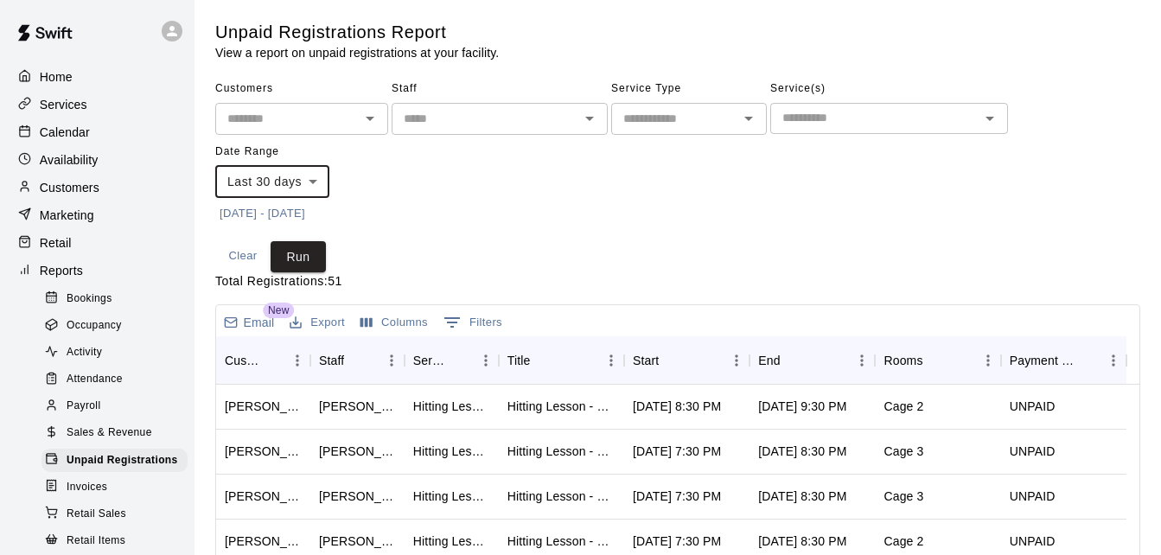
click at [288, 131] on div "​" at bounding box center [301, 119] width 173 height 32
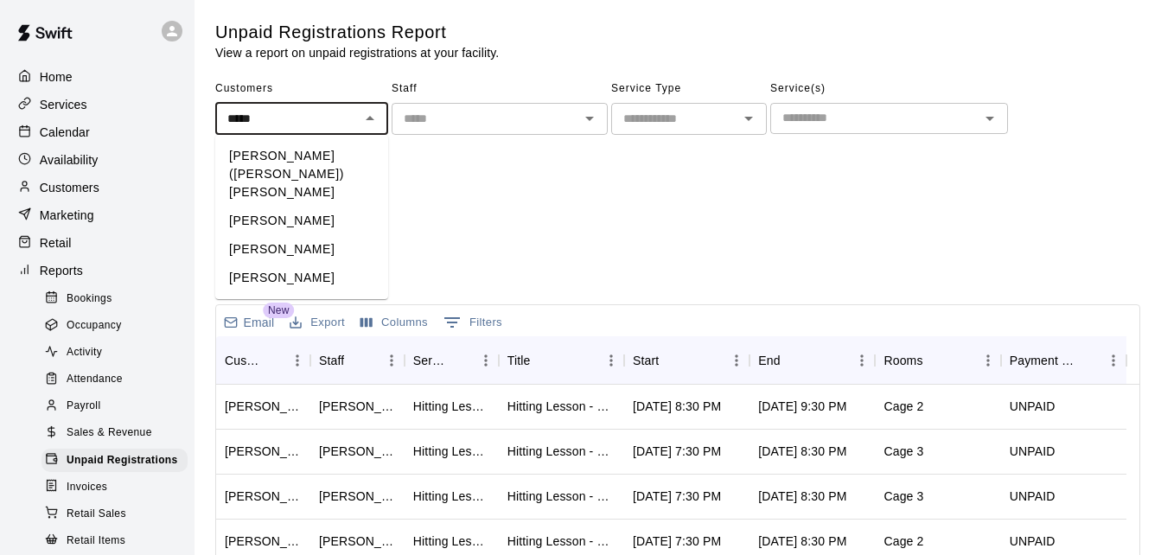
click at [310, 153] on li "Andy (Addison) Steffen" at bounding box center [301, 174] width 173 height 65
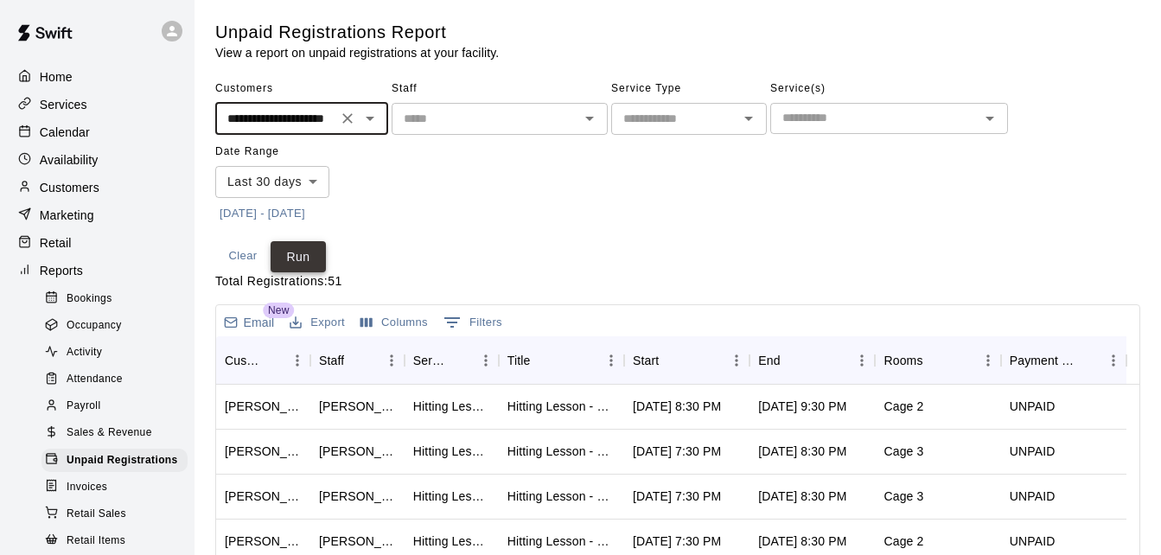
type input "**********"
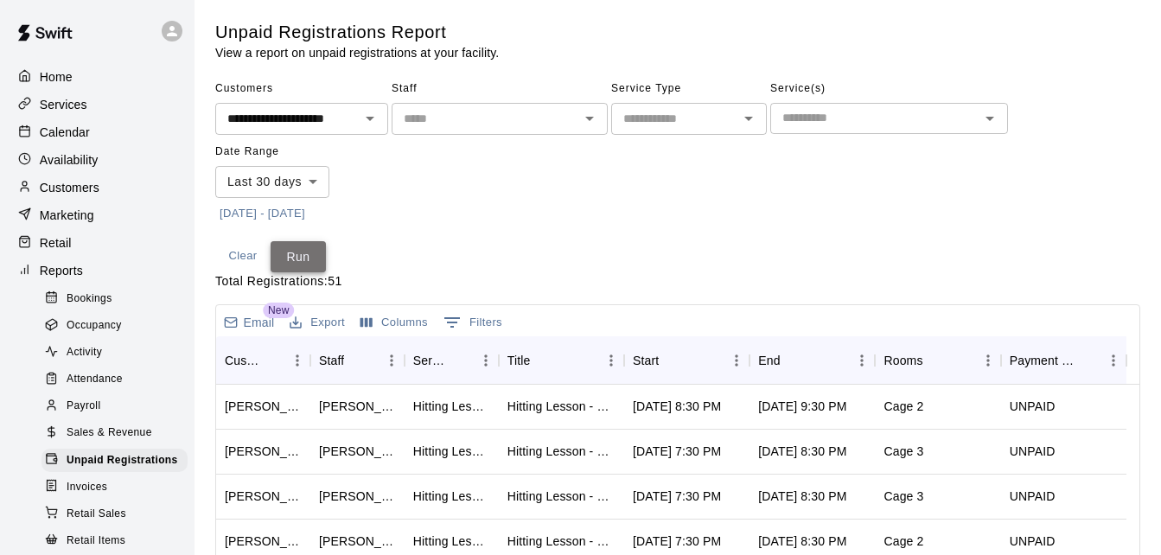
click at [296, 246] on button "Run" at bounding box center [298, 257] width 55 height 32
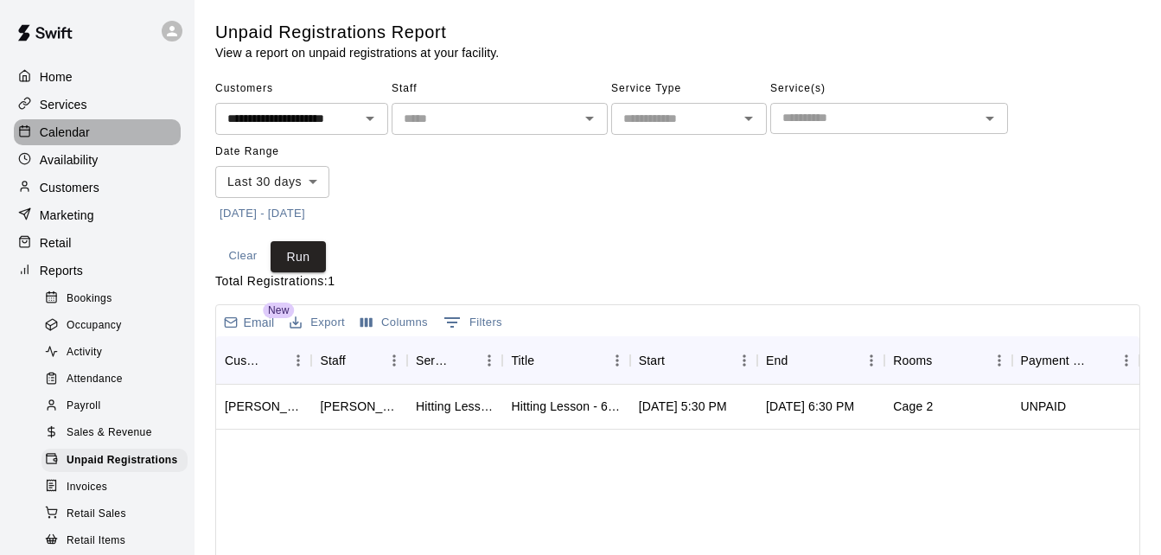
click at [97, 132] on div "Calendar" at bounding box center [97, 132] width 167 height 26
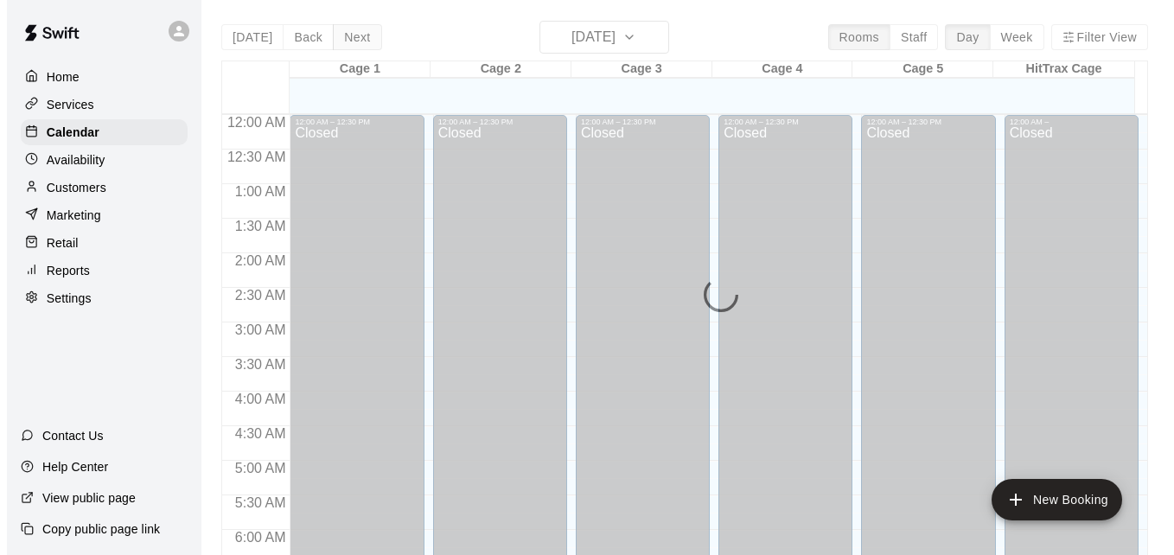
scroll to position [1042, 0]
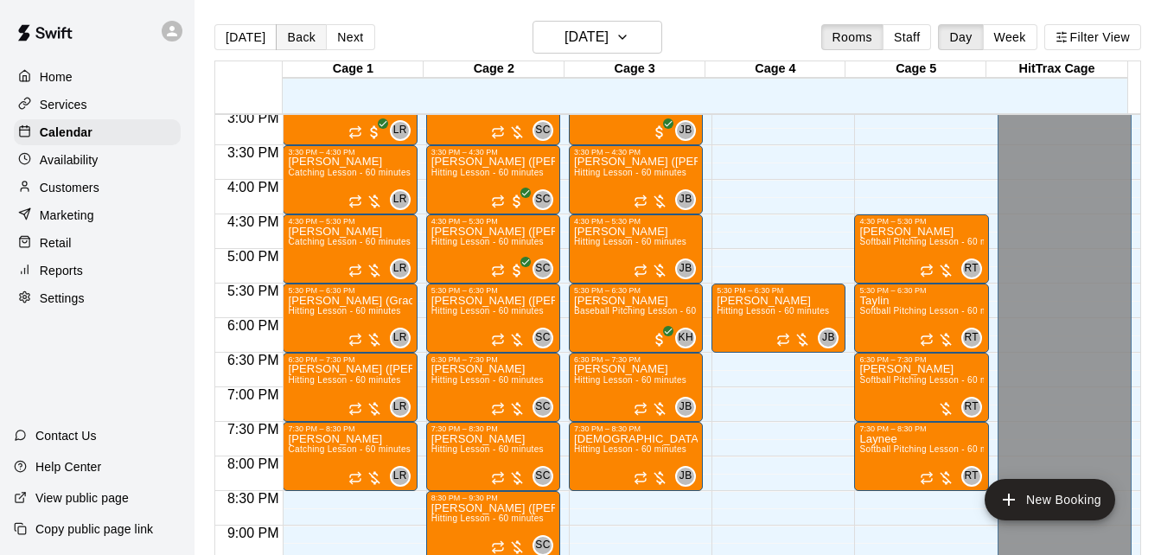
click at [287, 35] on button "Back" at bounding box center [301, 37] width 51 height 26
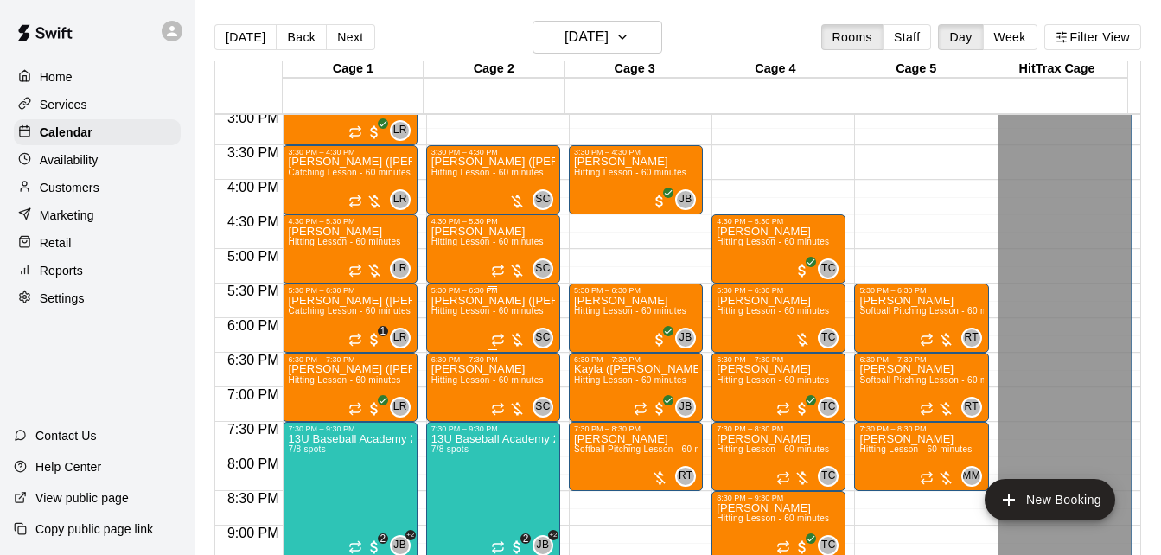
click at [488, 301] on p "Andy (Addison) Steffen" at bounding box center [493, 301] width 124 height 0
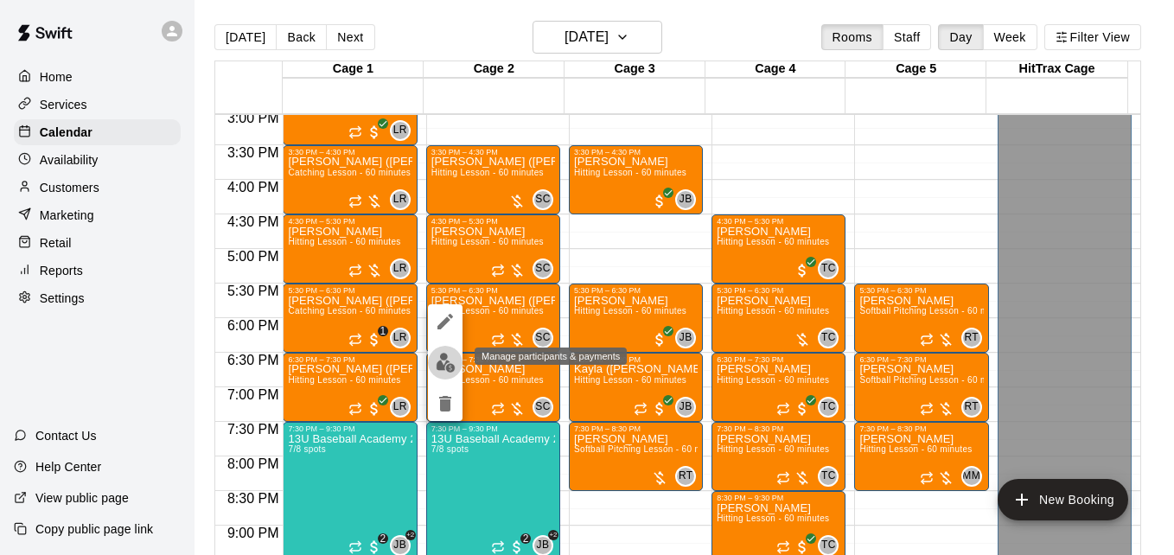
click at [447, 365] on img "edit" at bounding box center [446, 363] width 20 height 20
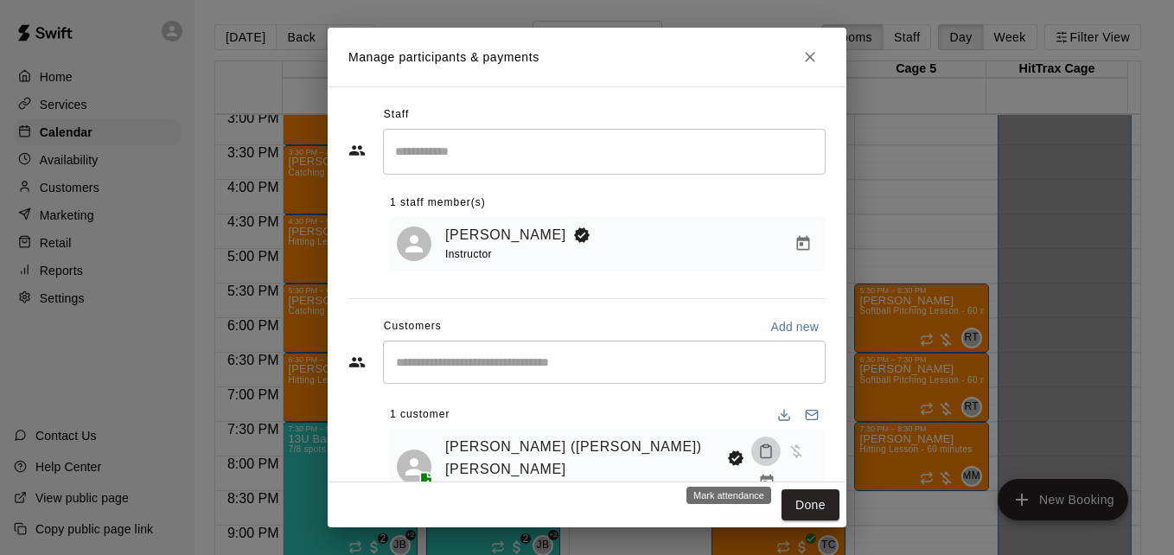
click at [758, 459] on icon "Mark attendance" at bounding box center [766, 451] width 16 height 16
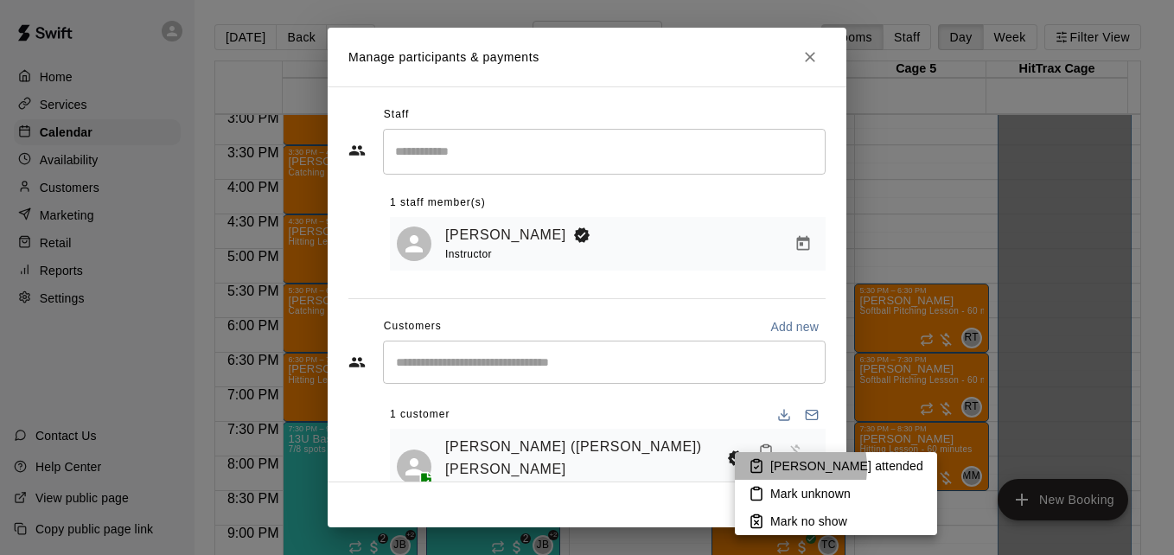
click at [775, 468] on p "Mark attended" at bounding box center [846, 465] width 153 height 17
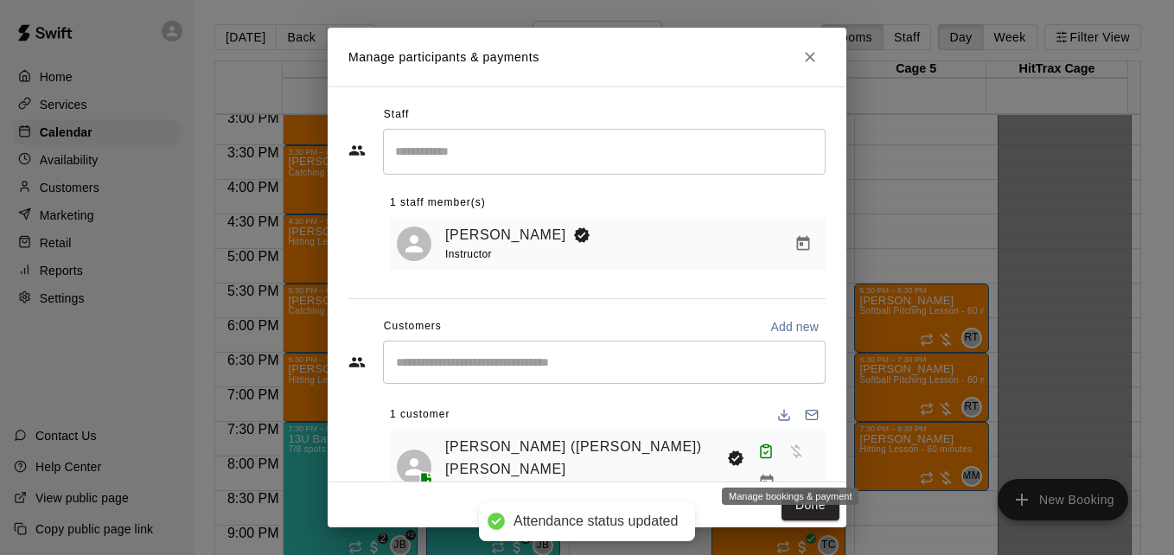
click at [773, 475] on icon "Manage bookings & payment" at bounding box center [766, 482] width 13 height 15
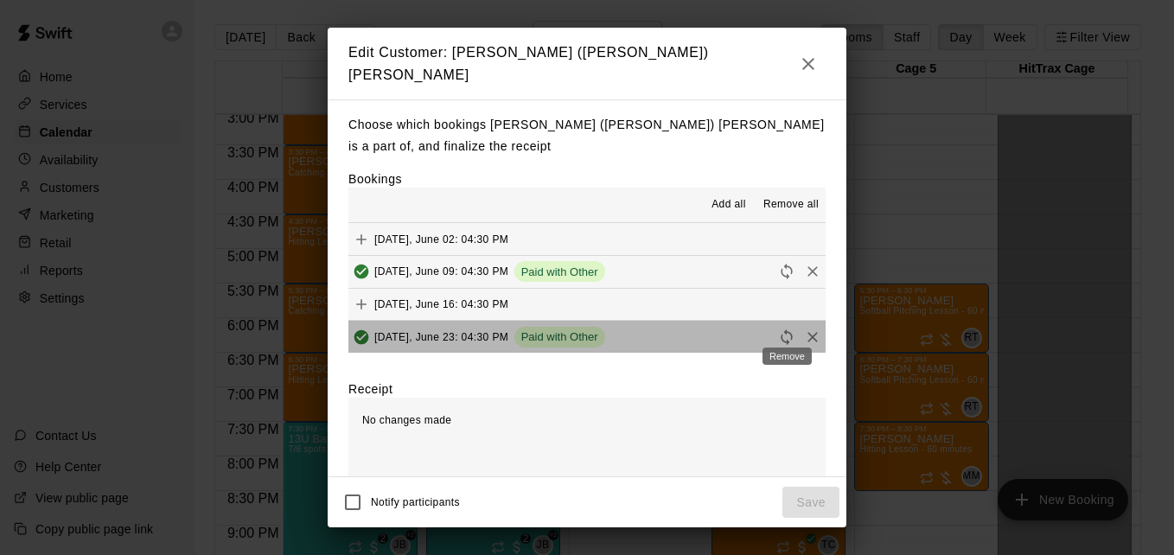
click at [806, 335] on div "Remove" at bounding box center [787, 350] width 53 height 31
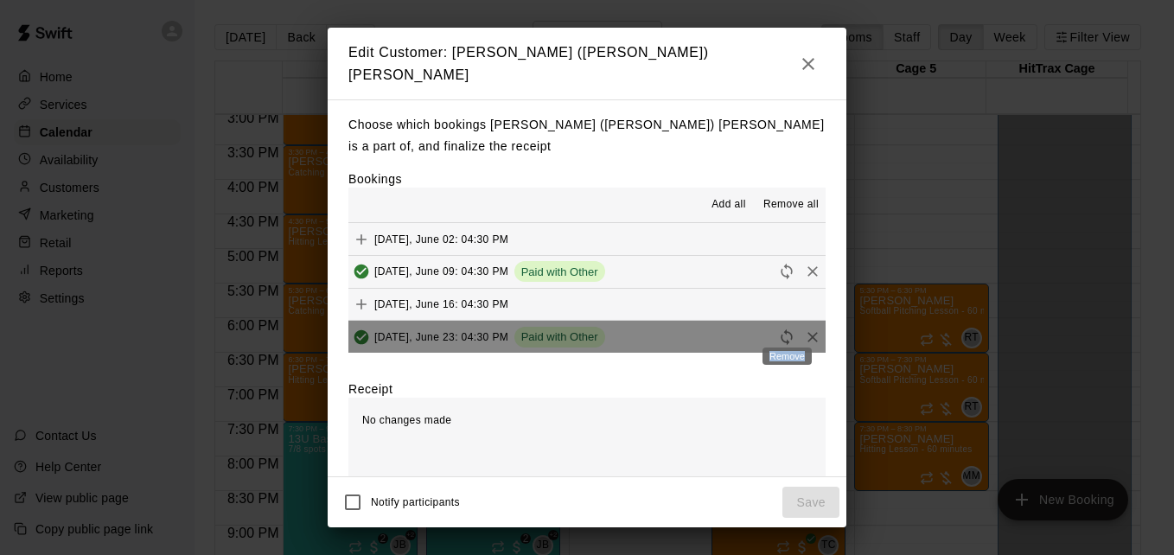
click at [806, 335] on div "Remove" at bounding box center [787, 350] width 53 height 31
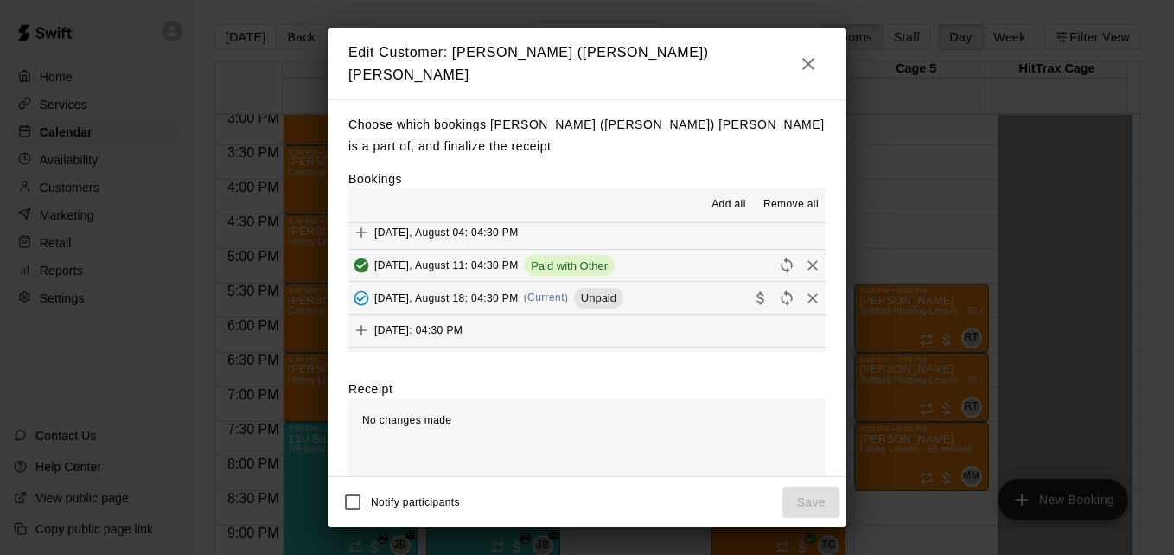
scroll to position [311, 0]
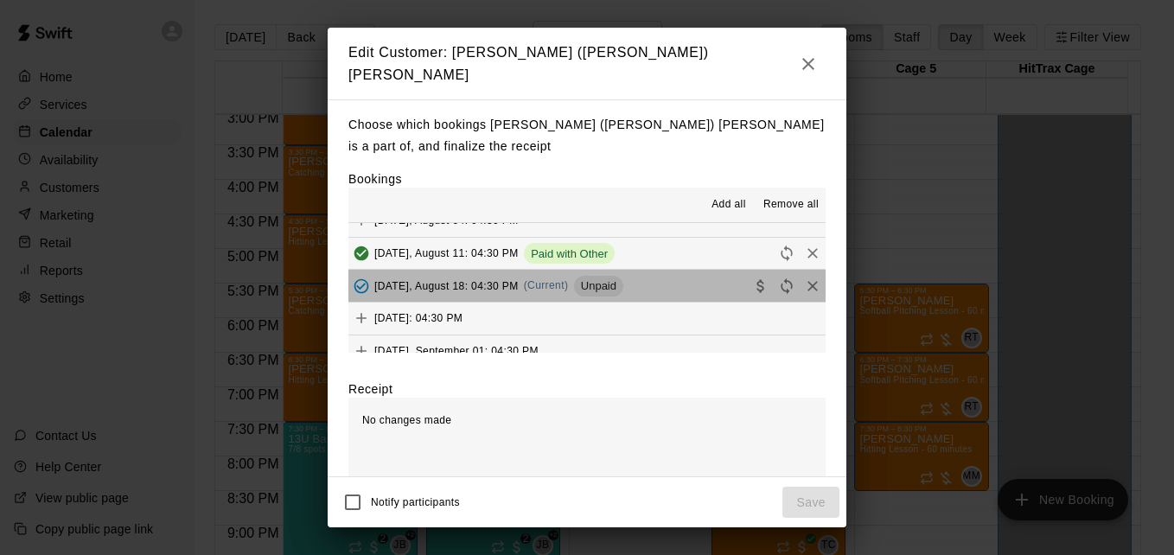
click at [673, 276] on button "Monday, August 18: 04:30 PM (Current) Unpaid" at bounding box center [586, 286] width 477 height 32
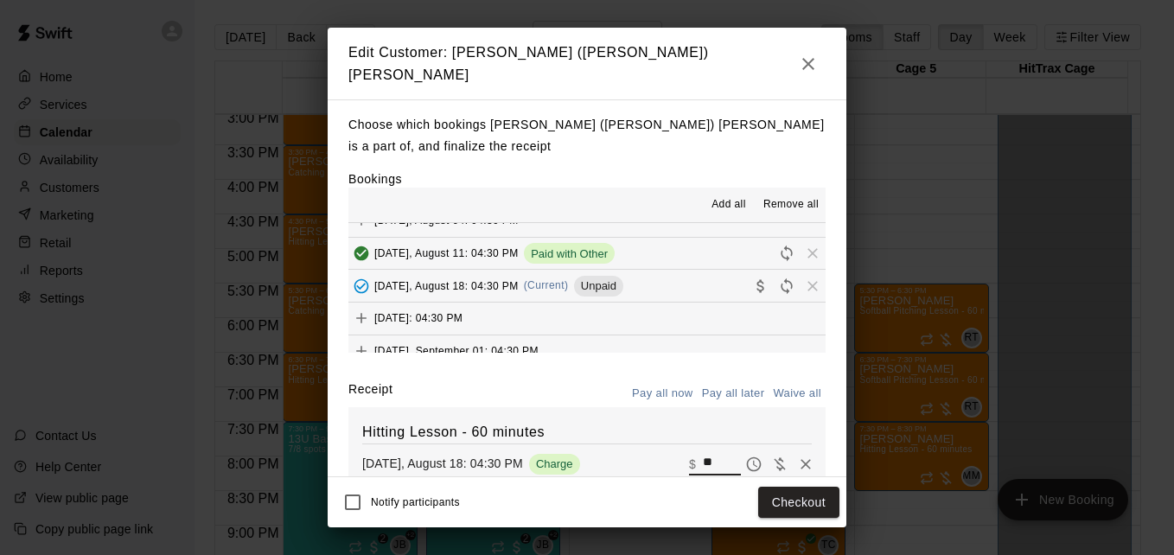
click at [703, 464] on input "**" at bounding box center [722, 464] width 38 height 22
type input "**"
click at [800, 517] on button "Checkout" at bounding box center [798, 503] width 81 height 32
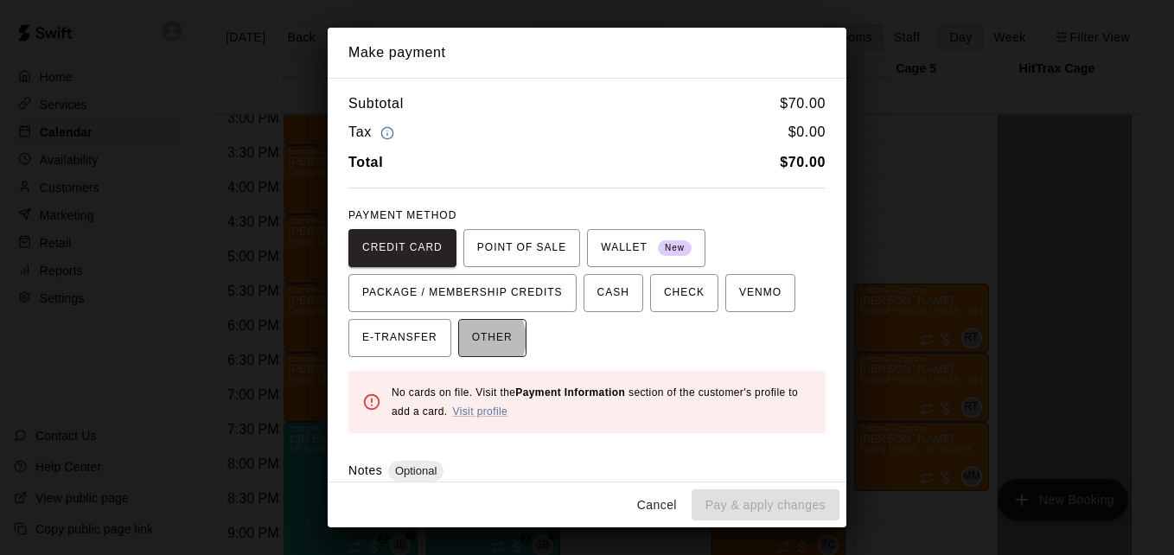
click at [472, 338] on span "OTHER" at bounding box center [492, 338] width 41 height 28
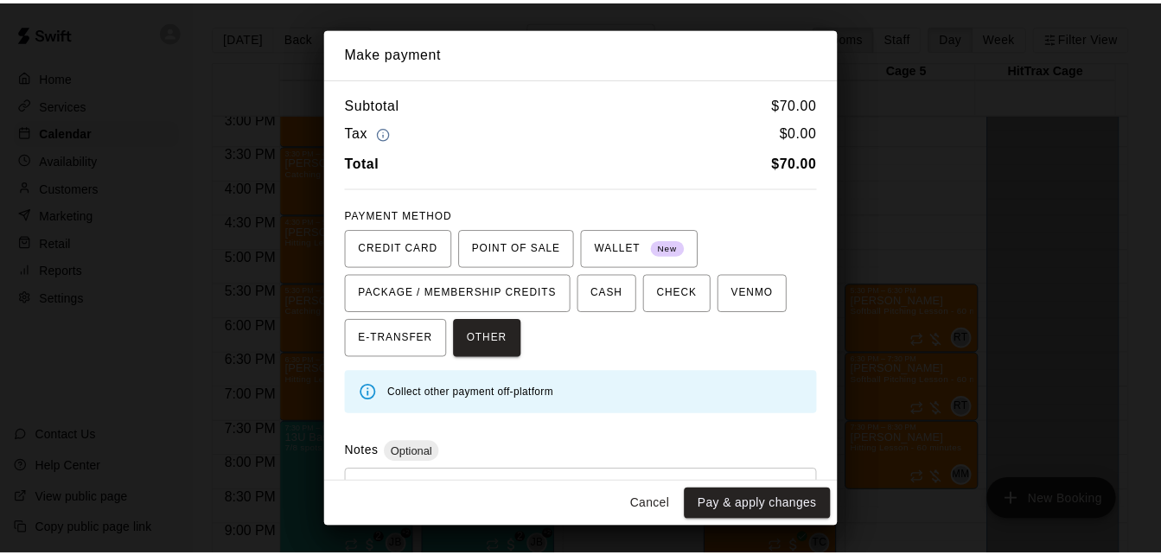
scroll to position [82, 0]
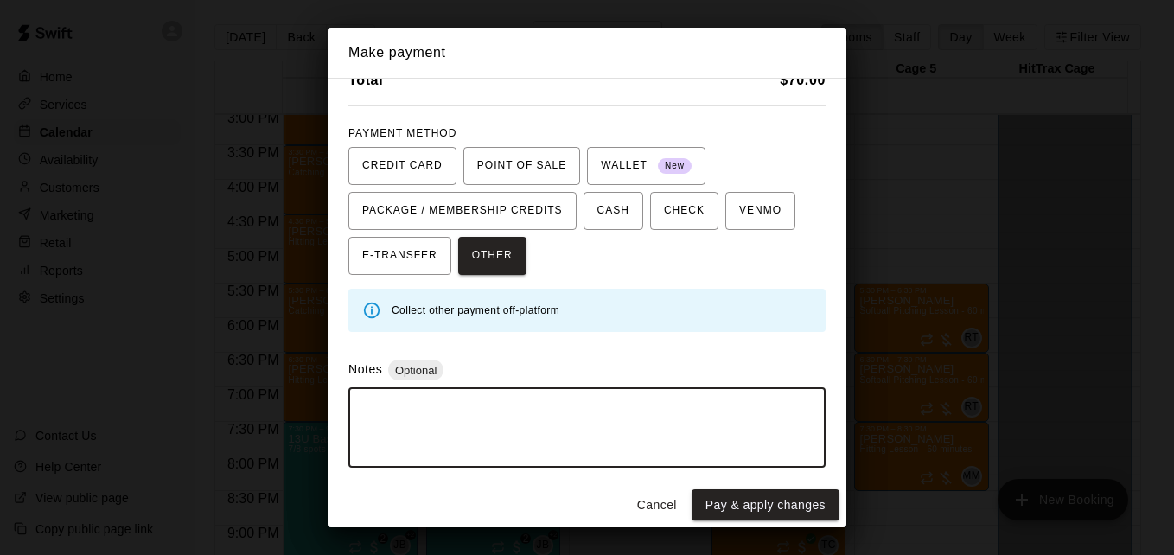
click at [608, 432] on textarea at bounding box center [586, 428] width 453 height 52
type textarea "*****"
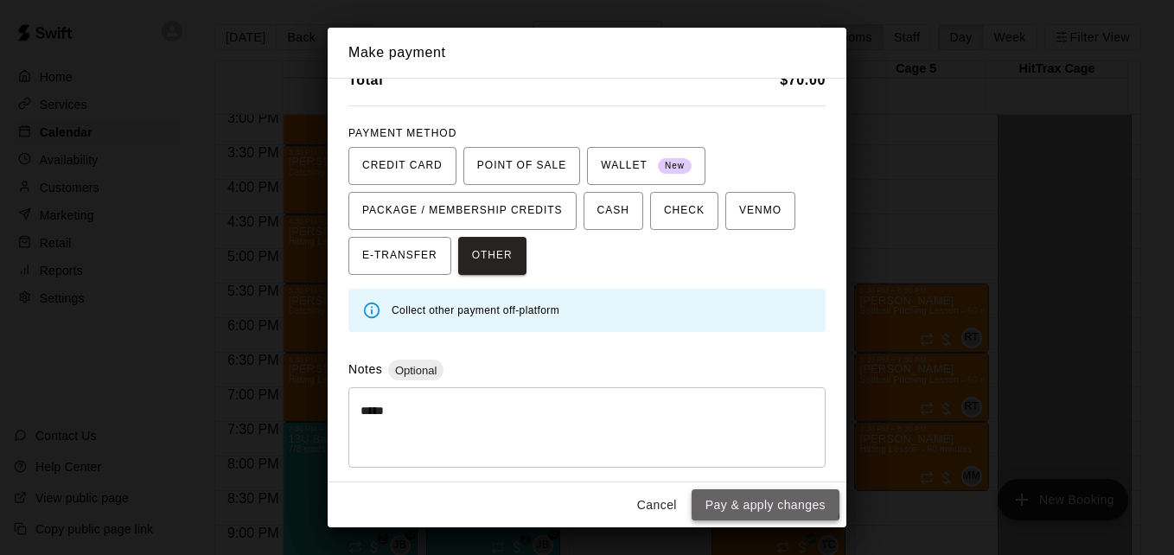
click at [732, 497] on button "Pay & apply changes" at bounding box center [765, 505] width 148 height 32
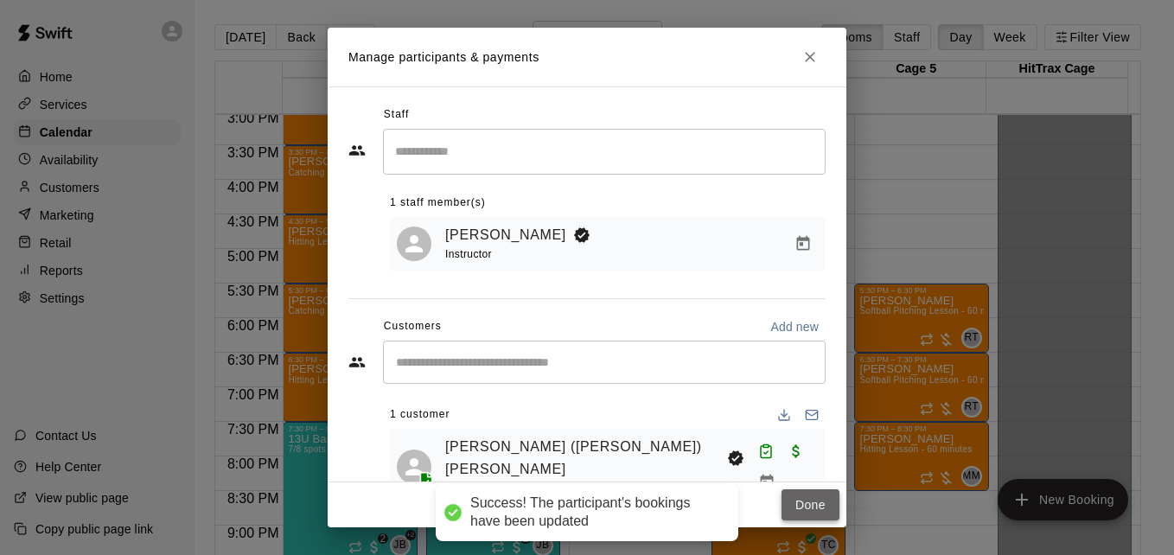
click at [788, 515] on button "Done" at bounding box center [810, 505] width 58 height 32
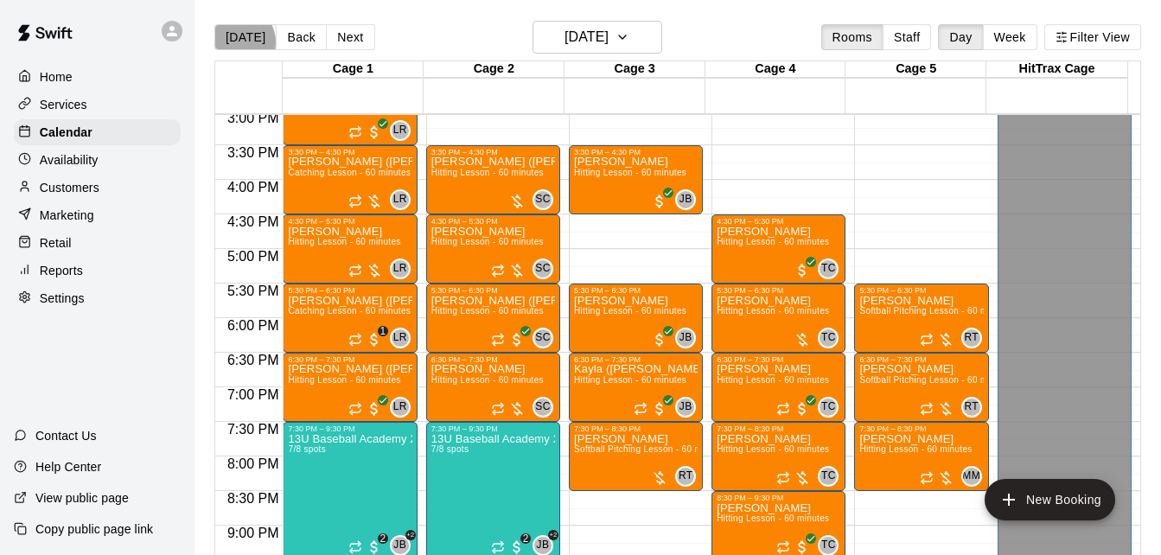
click at [236, 41] on button "[DATE]" at bounding box center [245, 37] width 62 height 26
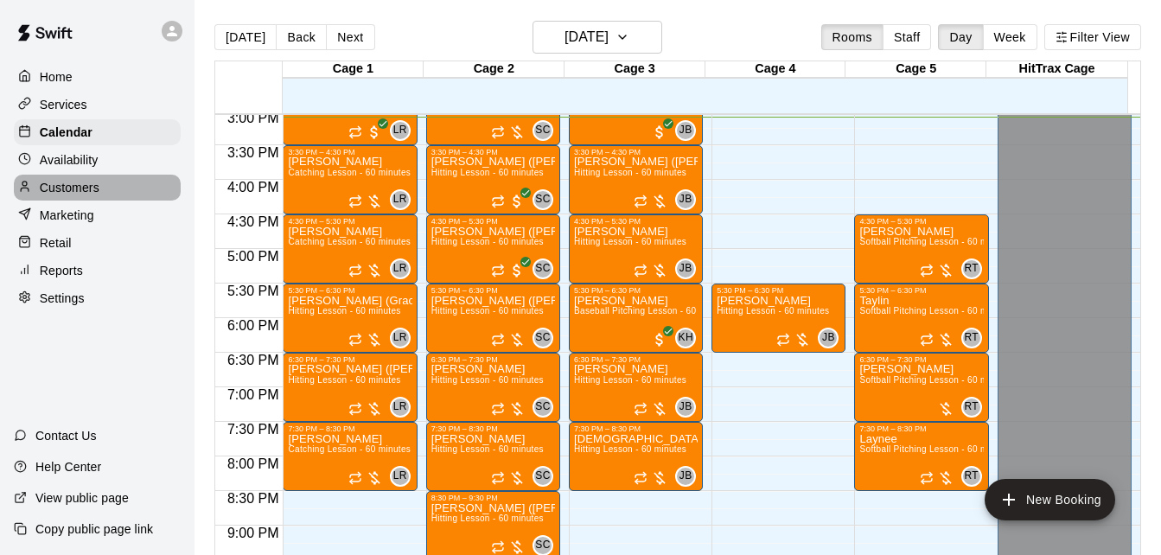
click at [117, 195] on div "Customers" at bounding box center [97, 188] width 167 height 26
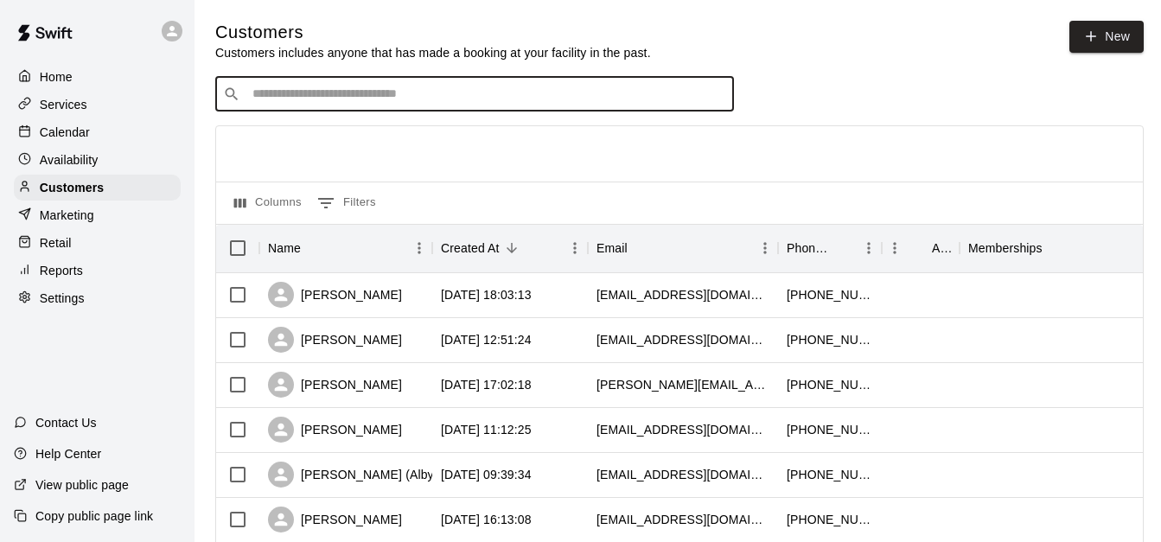
click at [337, 95] on input "Search customers by name or email" at bounding box center [486, 94] width 479 height 17
type input "*****"
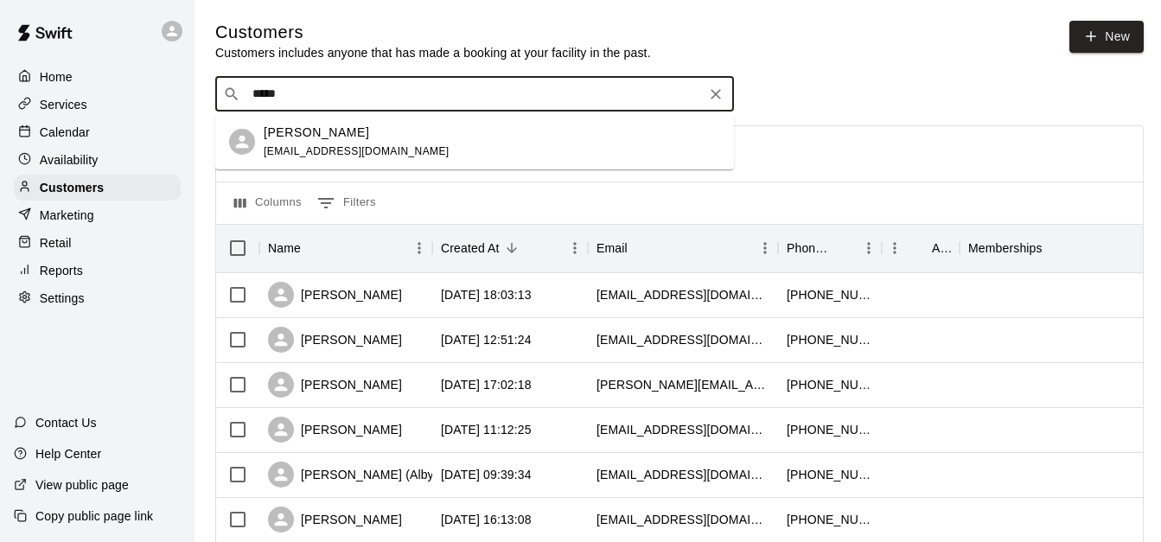
click at [416, 143] on div "Romia Goff llockhartg@gmail.com" at bounding box center [492, 142] width 456 height 37
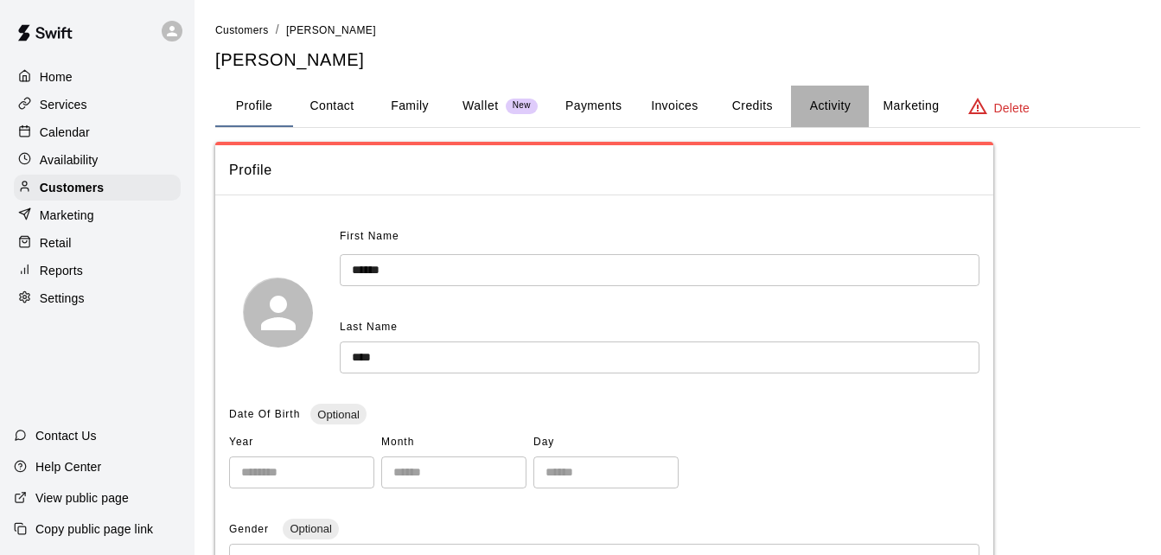
click at [826, 111] on button "Activity" at bounding box center [830, 106] width 78 height 41
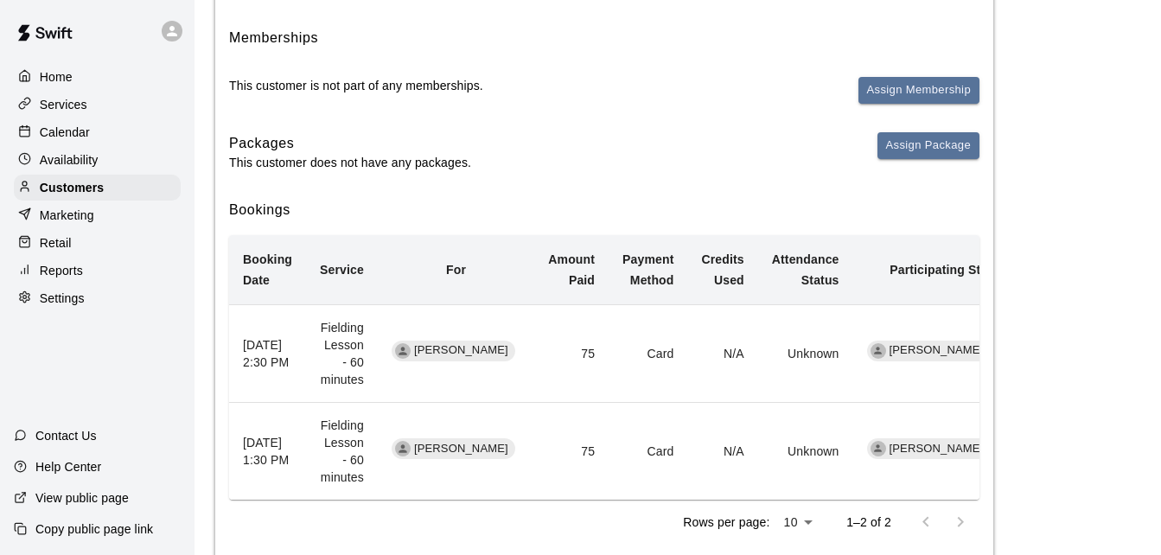
scroll to position [241, 0]
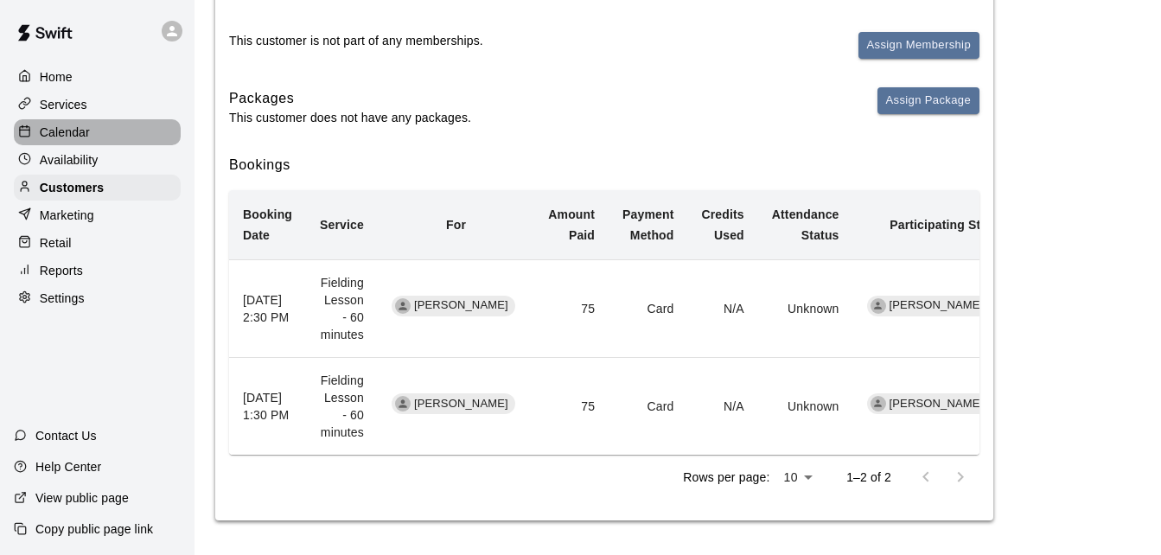
click at [96, 138] on div "Calendar" at bounding box center [97, 132] width 167 height 26
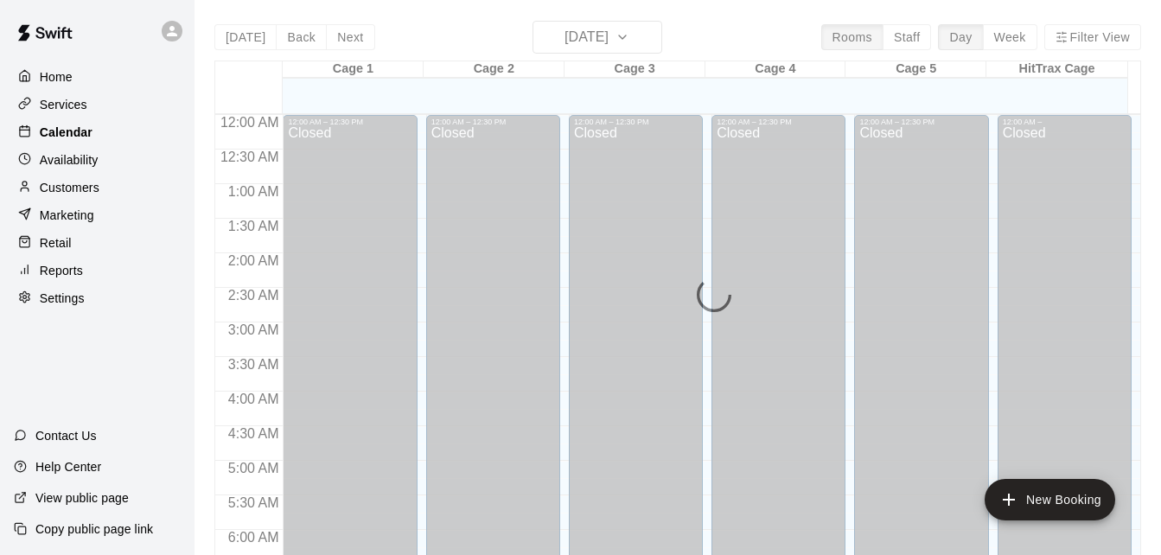
scroll to position [1044, 0]
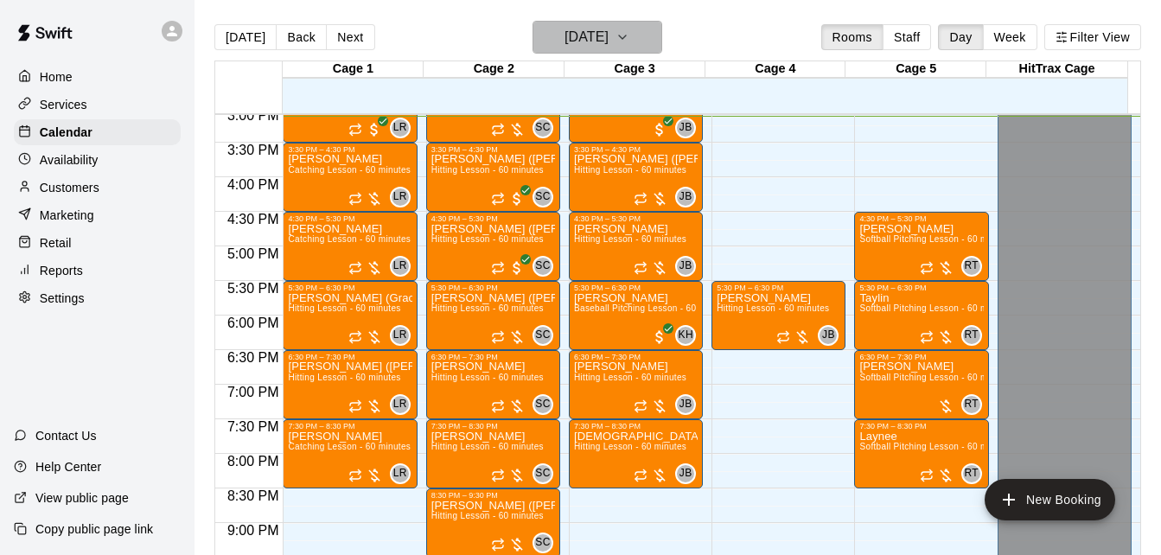
click at [602, 37] on h6 "[DATE]" at bounding box center [586, 37] width 44 height 24
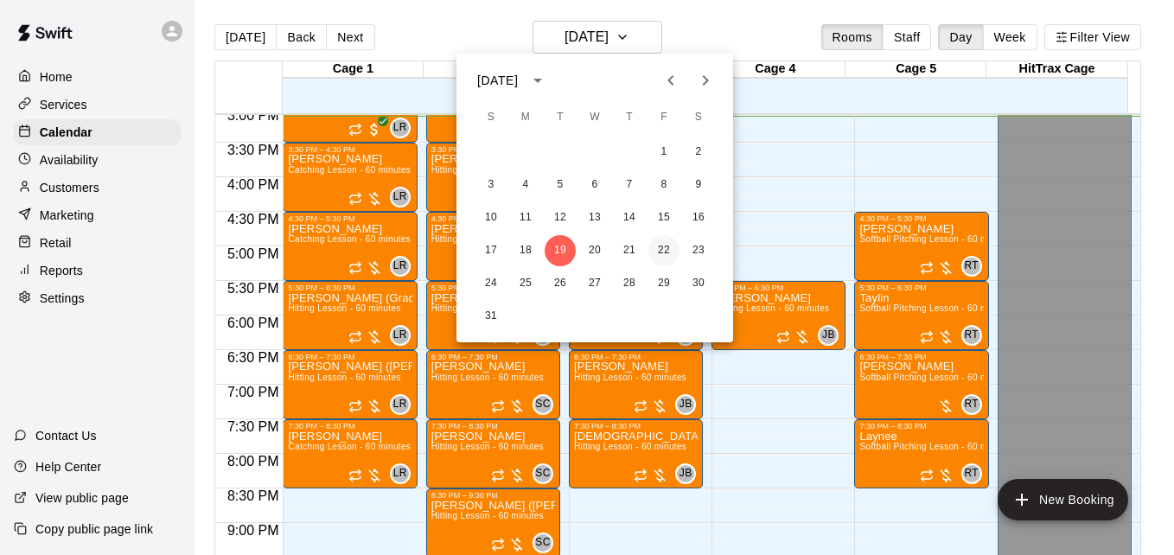
click at [676, 249] on button "22" at bounding box center [663, 250] width 31 height 31
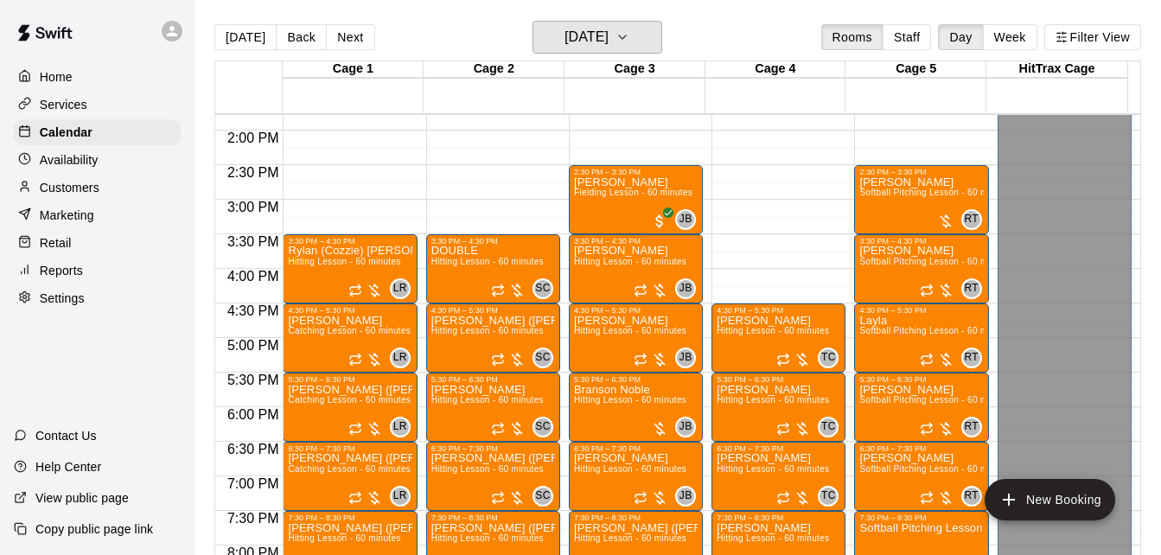
scroll to position [940, 0]
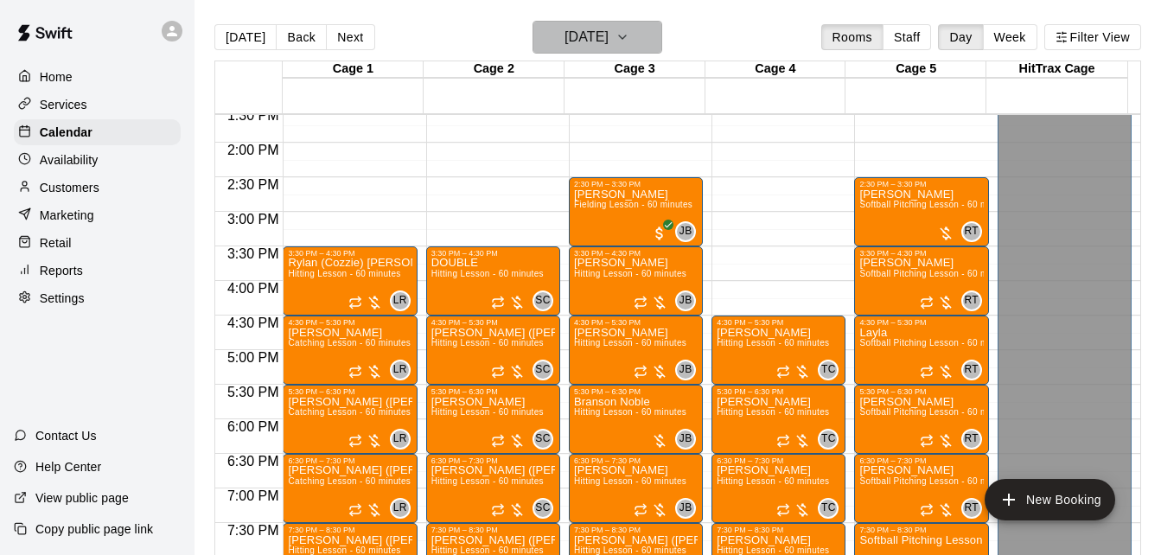
click at [565, 32] on h6 "Friday Aug 22" at bounding box center [586, 37] width 44 height 24
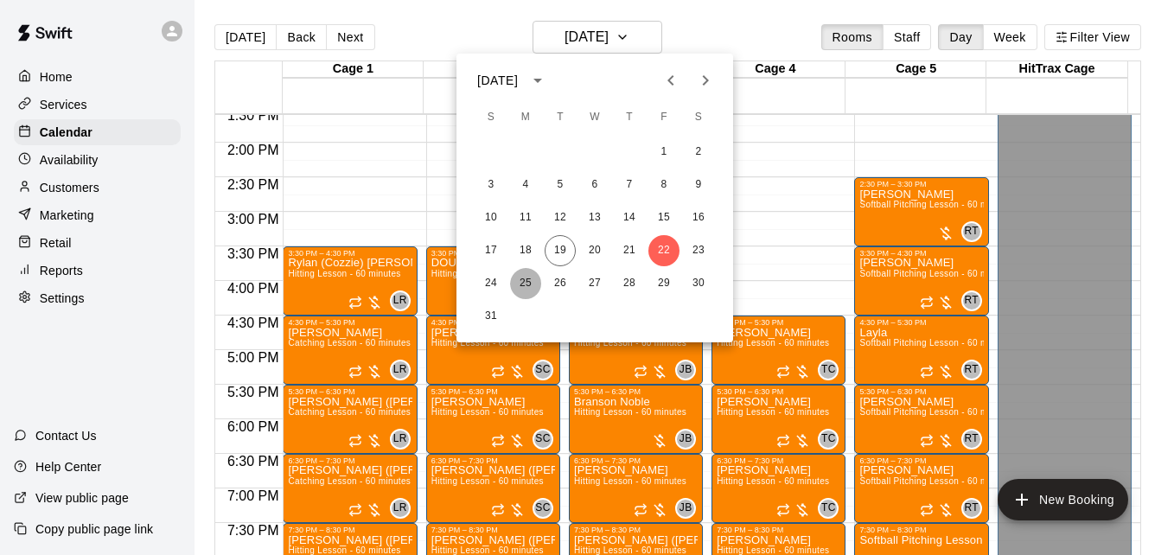
click at [519, 282] on button "25" at bounding box center [525, 283] width 31 height 31
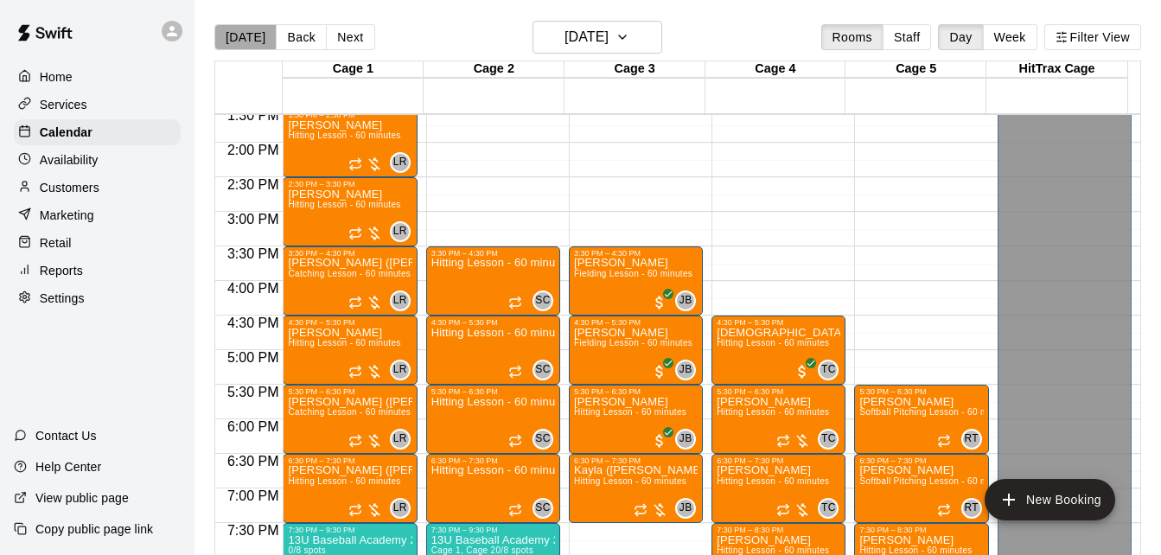
click at [265, 31] on button "[DATE]" at bounding box center [245, 37] width 62 height 26
